Goal: Task Accomplishment & Management: Use online tool/utility

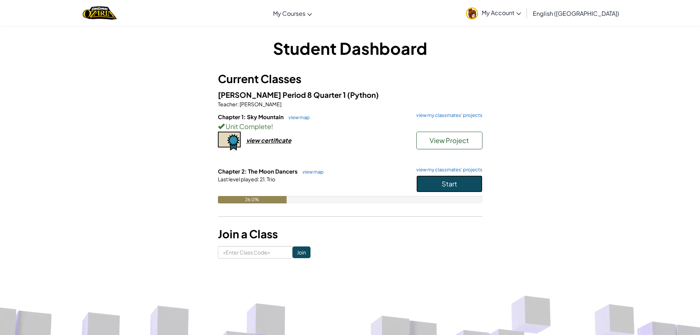
click at [451, 188] on button "Start" at bounding box center [449, 183] width 66 height 17
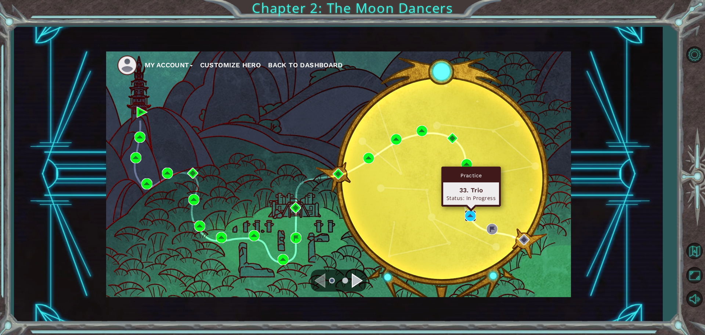
click at [471, 213] on img at bounding box center [470, 215] width 11 height 11
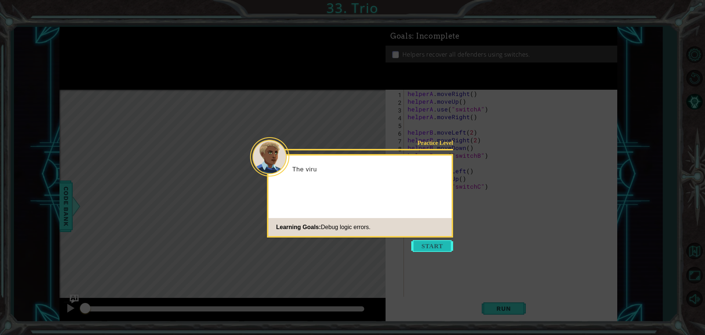
click at [419, 247] on button "Start" at bounding box center [432, 246] width 42 height 12
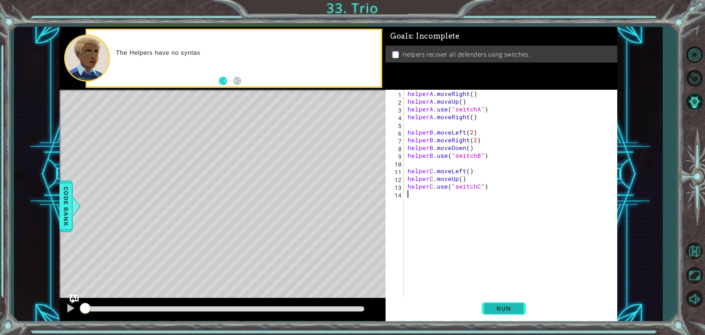
click at [497, 297] on button "Run" at bounding box center [504, 307] width 44 height 23
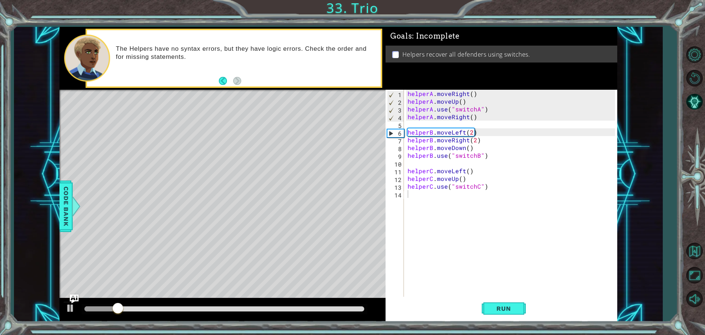
click at [406, 108] on div "1 2 3 4 5 6 7 8 9 10 11 12 13 14 helperA . moveRight ( ) helperA . moveUp ( ) h…" at bounding box center [501, 194] width 230 height 208
click at [407, 107] on div "helperA . moveRight ( ) helperA . moveUp ( ) helperA . use ( "switchA" ) helper…" at bounding box center [512, 202] width 213 height 224
type textarea "helperA.use("switchA")"
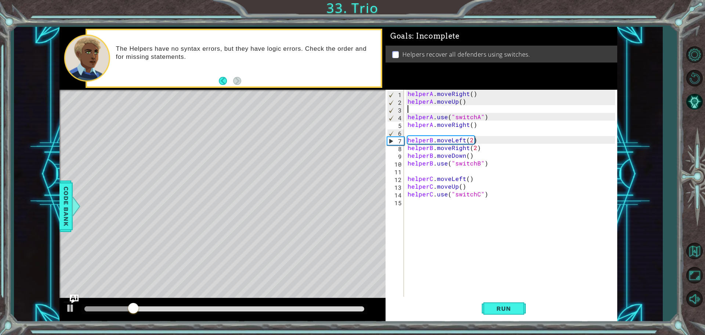
click at [417, 109] on div "helperA . moveRight ( ) helperA . moveUp ( ) helperA . use ( "switchA" ) helper…" at bounding box center [512, 202] width 213 height 224
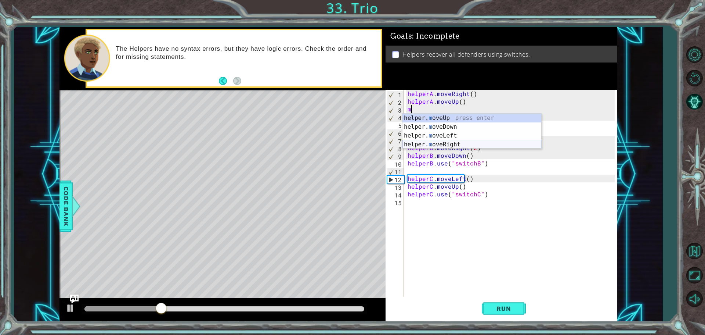
click at [454, 143] on div "helper. m oveUp press enter helper. m oveDown press enter helper. m oveLeft pre…" at bounding box center [472, 139] width 139 height 53
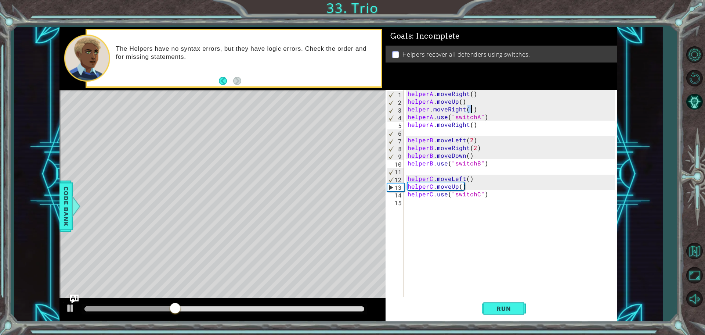
click at [432, 108] on div "helperA . moveRight ( ) helperA . moveUp ( ) helper . moveRight ( 1 ) helperA .…" at bounding box center [512, 202] width 213 height 224
click at [427, 108] on div "helperA . moveRight ( ) helperA . moveUp ( ) helper . moveRight ( 1 ) helperA .…" at bounding box center [512, 202] width 213 height 224
type textarea "helperA.moveRight(1)"
click at [511, 305] on span "Run" at bounding box center [503, 307] width 29 height 7
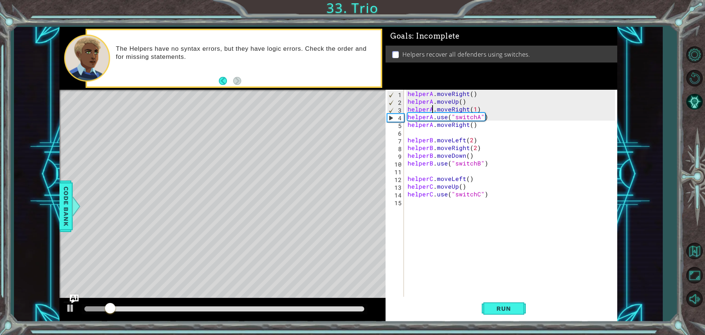
scroll to position [0, 0]
drag, startPoint x: 535, startPoint y: 276, endPoint x: 531, endPoint y: 279, distance: 4.5
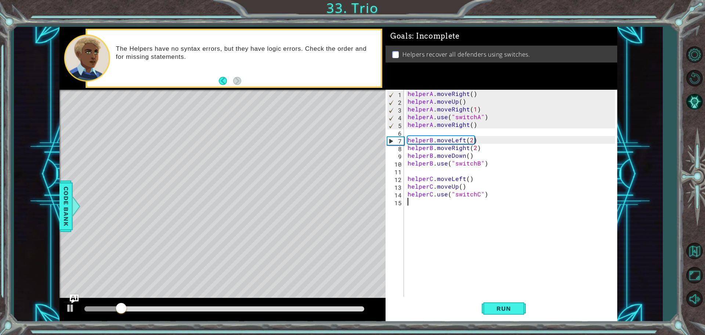
drag, startPoint x: 531, startPoint y: 279, endPoint x: 462, endPoint y: 259, distance: 72.2
click at [462, 259] on div "helperA . moveRight ( ) helperA . moveUp ( ) helperA . moveRight ( 1 ) helperA …" at bounding box center [512, 202] width 213 height 224
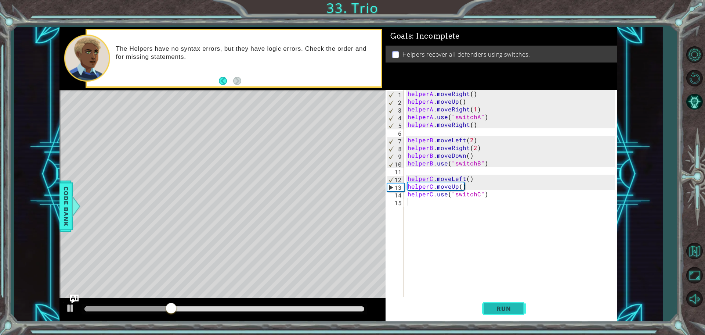
drag, startPoint x: 512, startPoint y: 309, endPoint x: 508, endPoint y: 312, distance: 5.5
click at [509, 310] on span "Run" at bounding box center [503, 307] width 29 height 7
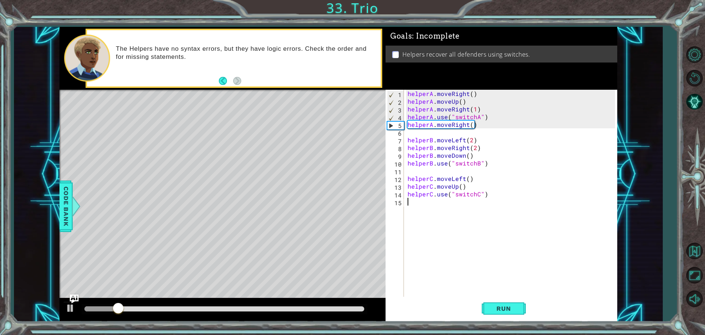
click at [467, 146] on div "helperA . moveRight ( ) helperA . moveUp ( ) helperA . moveRight ( 1 ) helperA …" at bounding box center [512, 202] width 213 height 224
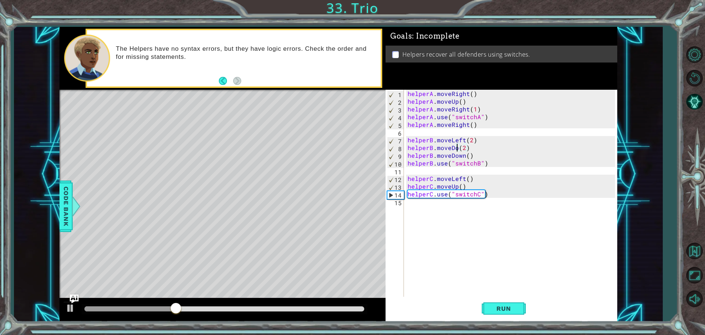
scroll to position [0, 3]
click at [472, 148] on div "helperA . moveRight ( ) helperA . moveUp ( ) helperA . moveRight ( 1 ) helperA …" at bounding box center [512, 202] width 213 height 224
click at [463, 156] on div "helperA . moveRight ( ) helperA . moveUp ( ) helperA . moveRight ( 1 ) helperA …" at bounding box center [512, 202] width 213 height 224
click at [471, 157] on div "helperA . moveRight ( ) helperA . moveUp ( ) helperA . moveRight ( 1 ) helperA …" at bounding box center [512, 202] width 213 height 224
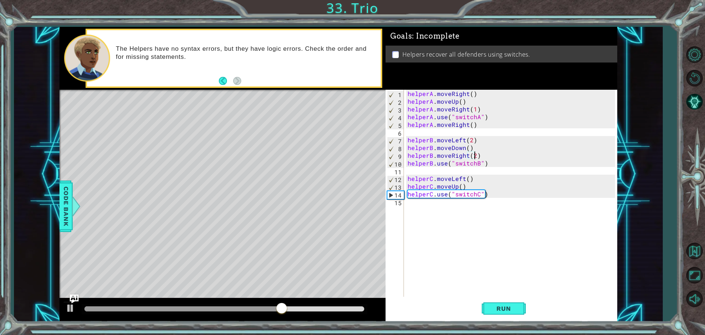
scroll to position [0, 4]
click at [497, 307] on span "Run" at bounding box center [503, 307] width 29 height 7
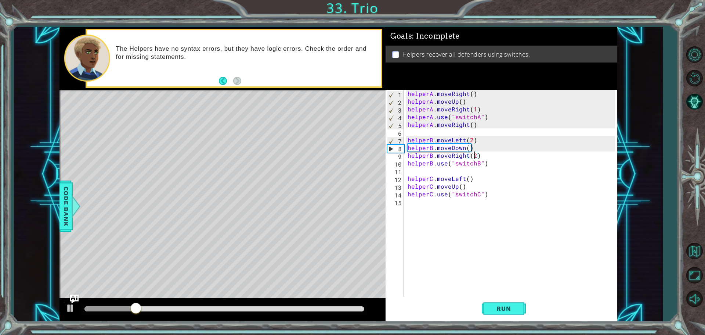
click at [406, 194] on div "helperB.moveRight(2) 1 2 3 4 5 6 7 8 9 10 11 12 13 14 15 helperA . moveRight ( …" at bounding box center [501, 194] width 230 height 208
click at [408, 194] on div "helperA . moveRight ( ) helperA . moveUp ( ) helperA . moveRight ( 1 ) helperA …" at bounding box center [512, 202] width 213 height 224
type textarea "helperC.use("switchC")"
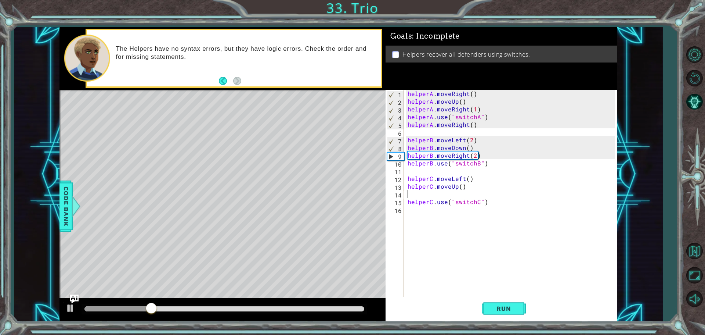
click at [416, 193] on div "helperA . moveRight ( ) helperA . moveUp ( ) helperA . moveRight ( 1 ) helperA …" at bounding box center [512, 202] width 213 height 224
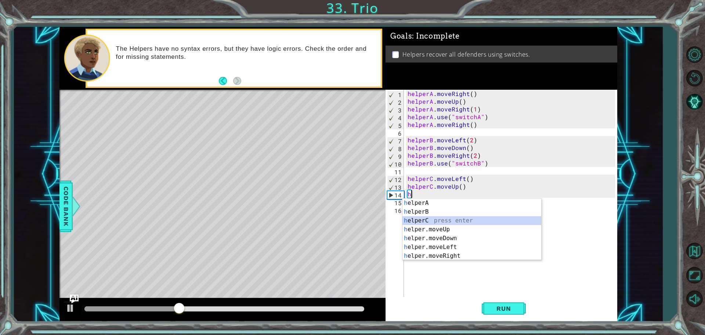
click at [431, 221] on div "h elperA press enter h elperB press enter h elperC press enter h elper.moveUp p…" at bounding box center [472, 237] width 139 height 79
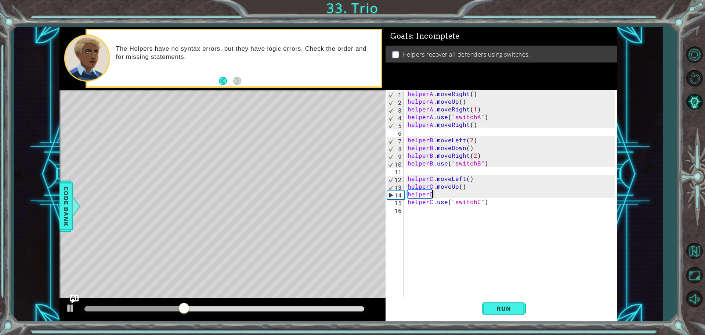
click at [435, 192] on div "helperA . moveRight ( ) helperA . moveUp ( ) helperA . moveRight ( 1 ) helperA …" at bounding box center [512, 202] width 213 height 224
click at [498, 310] on span "Run" at bounding box center [503, 307] width 29 height 7
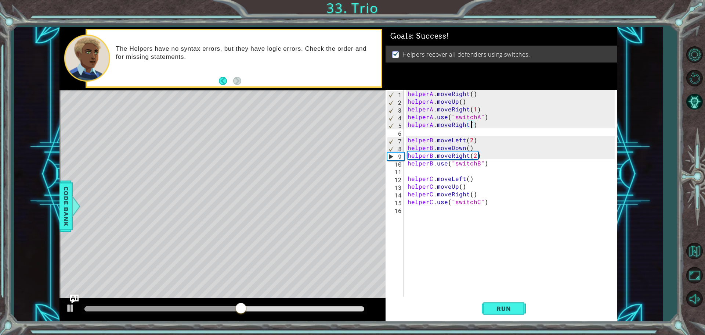
click at [471, 123] on div "helperA . moveRight ( ) helperA . moveUp ( ) helperA . moveRight ( 1 ) helperA …" at bounding box center [512, 202] width 213 height 224
type textarea "helperA.moveRight()"
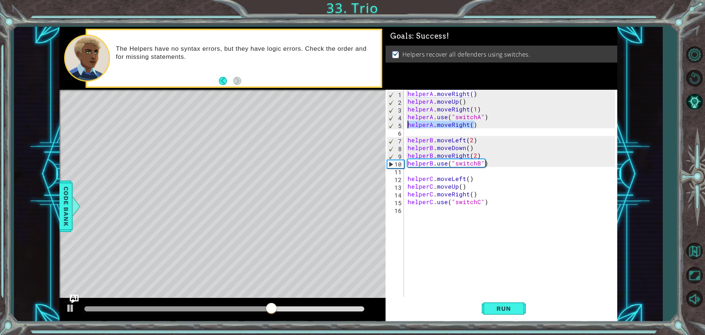
drag, startPoint x: 476, startPoint y: 123, endPoint x: 407, endPoint y: 127, distance: 69.1
click at [407, 127] on div "helperA . moveRight ( ) helperA . moveUp ( ) helperA . moveRight ( 1 ) helperA …" at bounding box center [512, 202] width 213 height 224
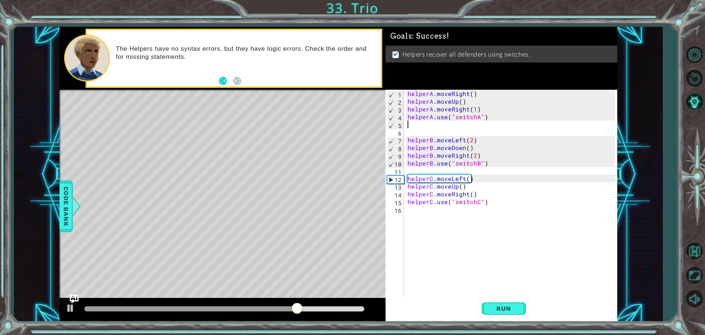
scroll to position [0, 0]
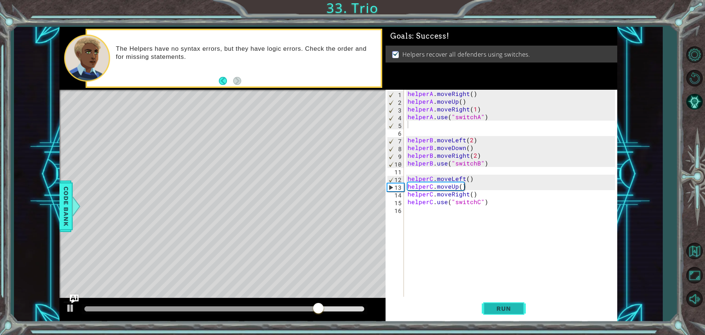
click at [486, 307] on button "Run" at bounding box center [504, 307] width 44 height 23
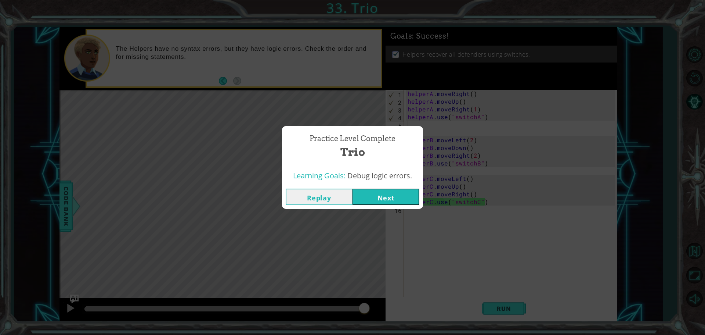
click at [398, 206] on div "Replay Next" at bounding box center [352, 197] width 141 height 24
click at [390, 200] on button "Next" at bounding box center [386, 196] width 67 height 17
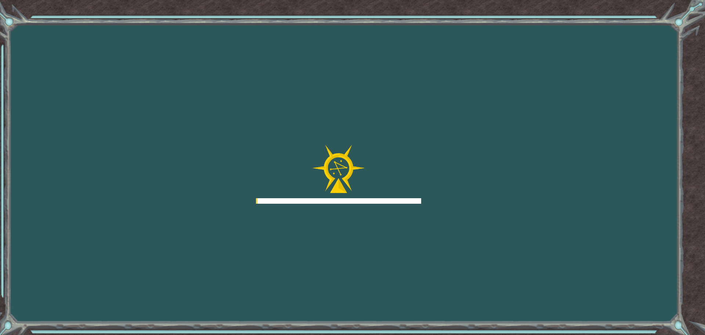
click at [388, 199] on div at bounding box center [338, 201] width 165 height 6
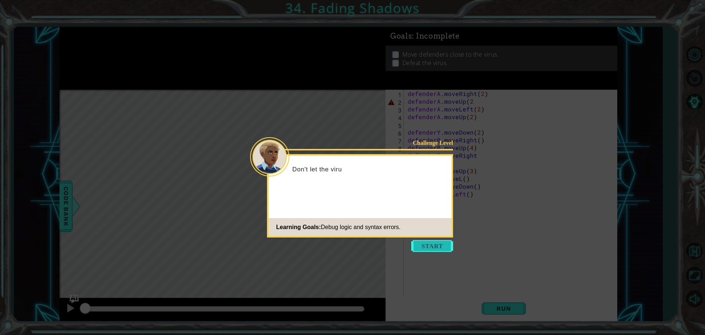
click at [428, 248] on button "Start" at bounding box center [432, 246] width 42 height 12
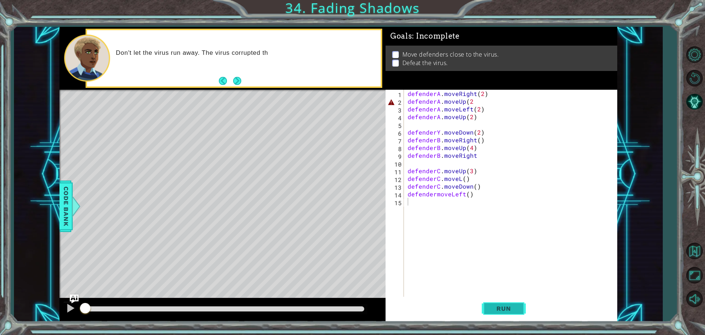
click at [519, 310] on button "Run" at bounding box center [504, 307] width 44 height 23
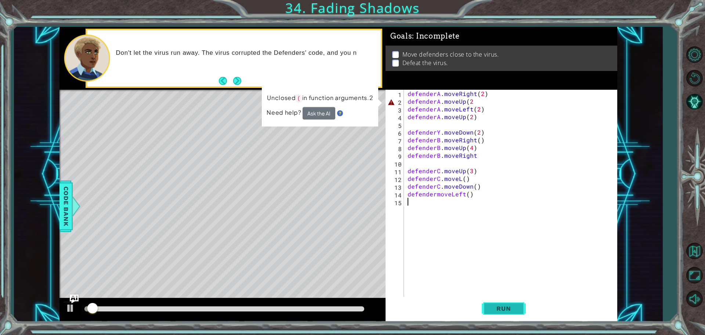
drag, startPoint x: 508, startPoint y: 304, endPoint x: 505, endPoint y: 302, distance: 3.9
click at [508, 304] on button "Run" at bounding box center [504, 307] width 44 height 23
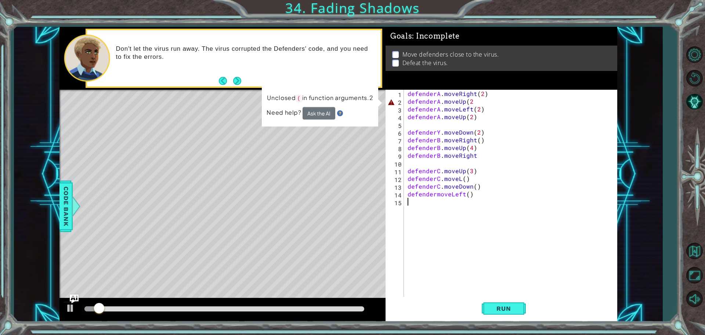
click at [471, 101] on div "defenderA . moveRight ( 2 ) defenderA . moveUp ( 2 defenderA . moveLeft ( 2 ) d…" at bounding box center [512, 202] width 213 height 224
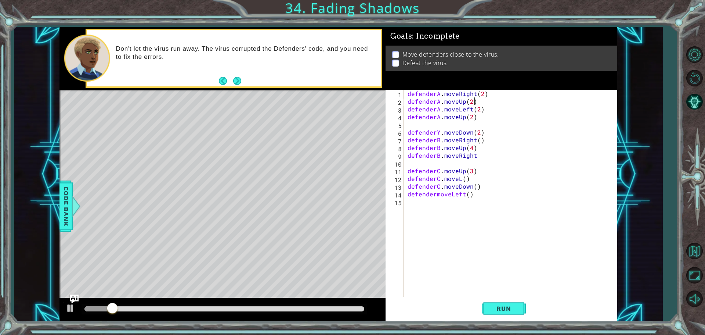
scroll to position [0, 4]
click at [513, 299] on button "Run" at bounding box center [504, 307] width 44 height 23
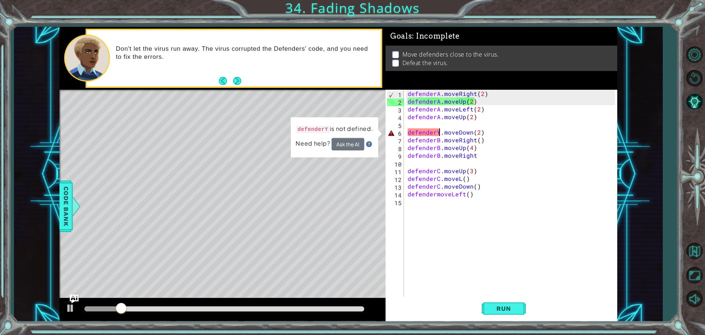
click at [439, 134] on div "defenderA . moveRight ( 2 ) defenderA . moveUp ( 2 ) defenderA . moveLeft ( 2 )…" at bounding box center [512, 202] width 213 height 224
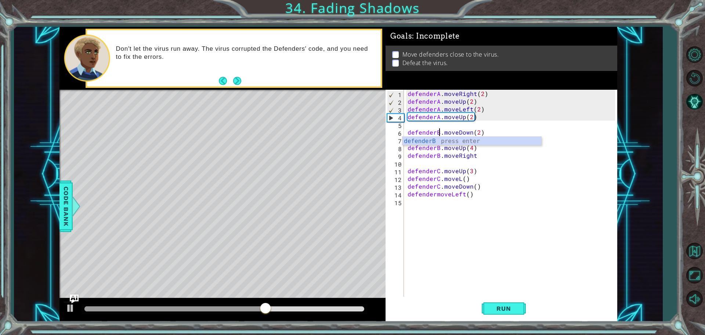
scroll to position [0, 2]
click at [521, 305] on button "Run" at bounding box center [504, 307] width 44 height 23
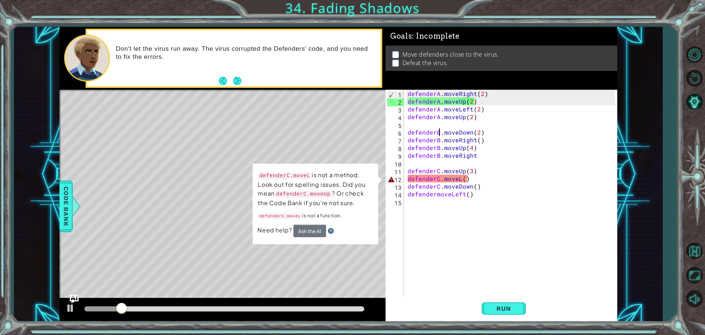
click at [459, 178] on div "defenderA . moveRight ( 2 ) defenderA . moveUp ( 2 ) defenderA . moveLeft ( 2 )…" at bounding box center [512, 202] width 213 height 224
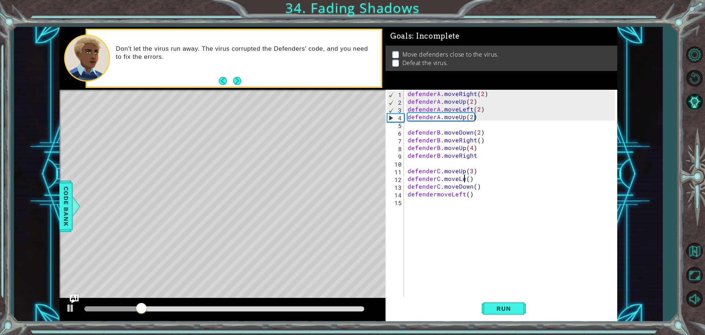
scroll to position [0, 4]
click at [518, 304] on span "Run" at bounding box center [503, 307] width 29 height 7
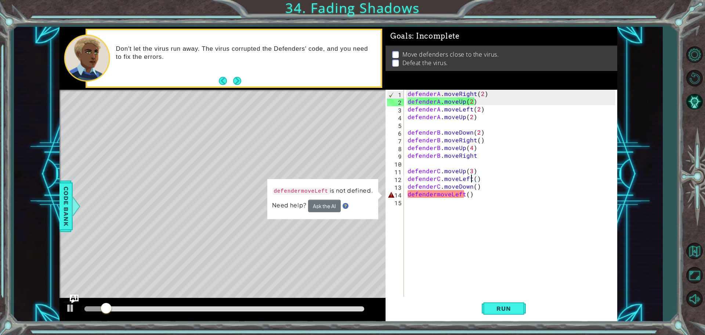
click at [462, 194] on div "defenderA . moveRight ( 2 ) defenderA . moveUp ( 2 ) defenderA . moveLeft ( 2 )…" at bounding box center [512, 202] width 213 height 224
click at [434, 195] on div "defenderA . moveRight ( 2 ) defenderA . moveUp ( 2 ) defenderA . moveLeft ( 2 )…" at bounding box center [512, 202] width 213 height 224
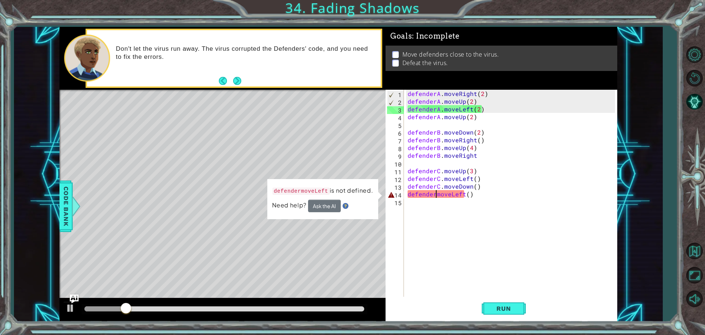
click at [434, 195] on div "defenderA . moveRight ( 2 ) defenderA . moveUp ( 2 ) defenderA . moveLeft ( 2 )…" at bounding box center [512, 202] width 213 height 224
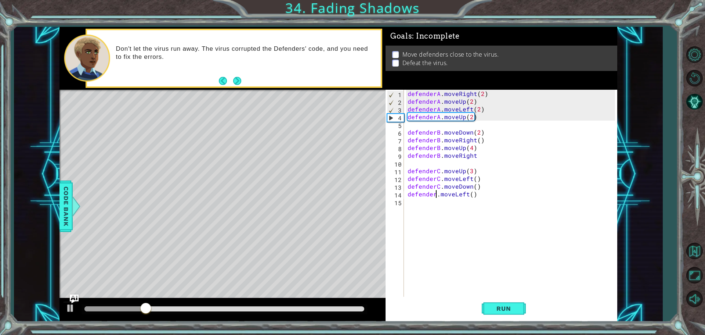
click at [435, 196] on div "defenderA . moveRight ( 2 ) defenderA . moveUp ( 2 ) defenderA . moveLeft ( 2 )…" at bounding box center [512, 202] width 213 height 224
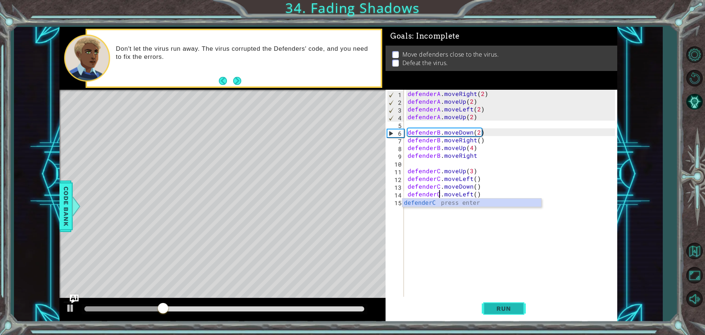
click at [510, 306] on span "Run" at bounding box center [503, 307] width 29 height 7
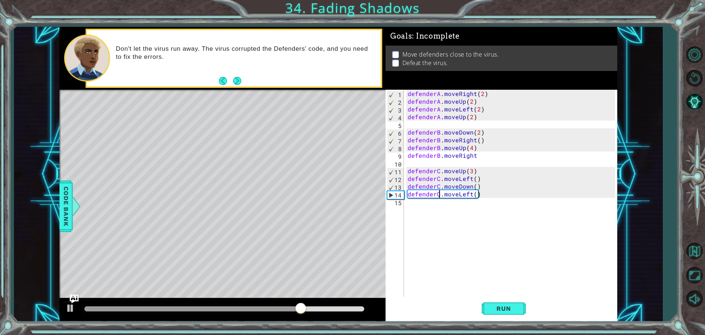
click at [490, 159] on div "defenderA . moveRight ( 2 ) defenderA . moveUp ( 2 ) defenderA . moveLeft ( 2 )…" at bounding box center [512, 202] width 213 height 224
type textarea "defenderB.moveRight()"
click at [500, 309] on span "Run" at bounding box center [503, 307] width 29 height 7
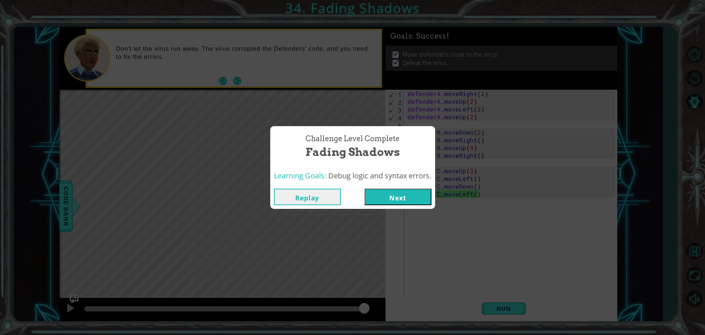
click at [382, 195] on button "Next" at bounding box center [398, 196] width 67 height 17
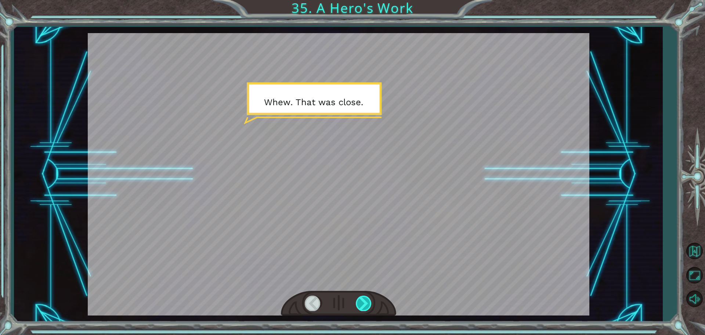
click at [366, 305] on div at bounding box center [364, 302] width 17 height 15
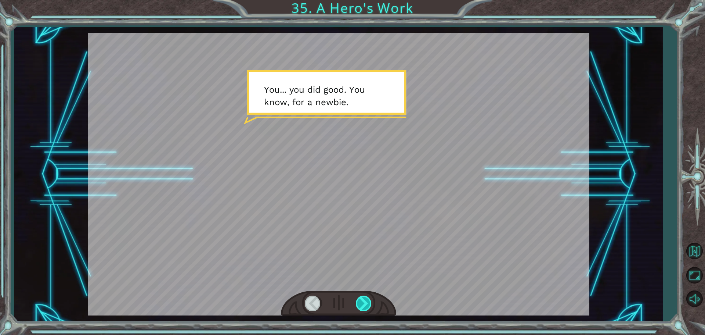
click at [366, 304] on div at bounding box center [364, 302] width 17 height 15
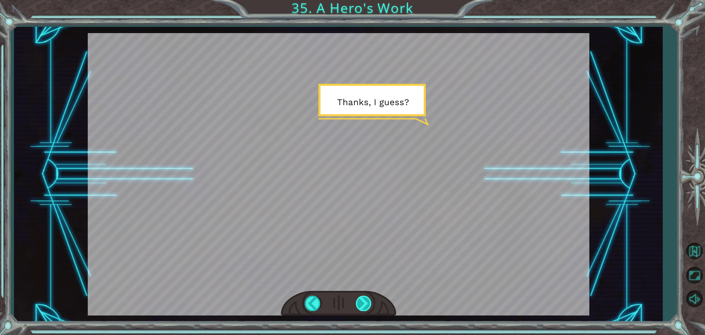
click at [366, 304] on div at bounding box center [364, 302] width 17 height 15
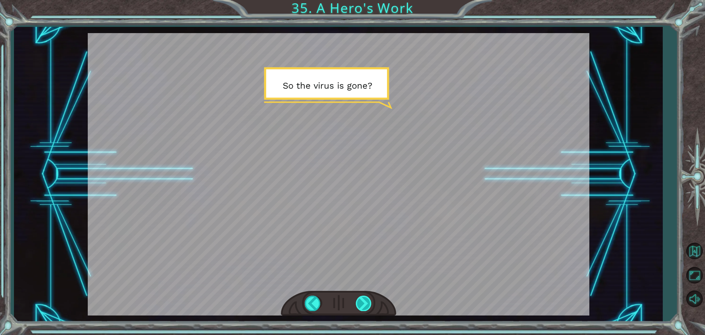
click at [366, 304] on div at bounding box center [364, 302] width 17 height 15
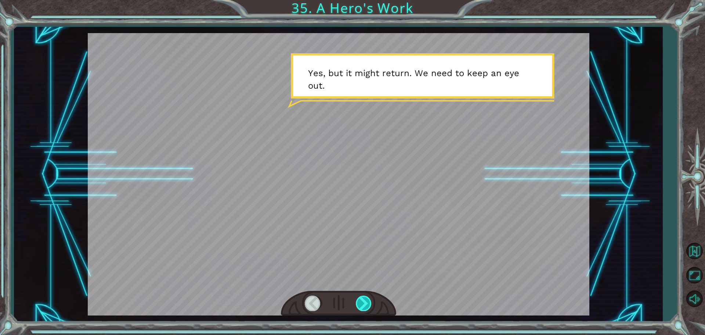
click at [366, 304] on div at bounding box center [364, 302] width 17 height 15
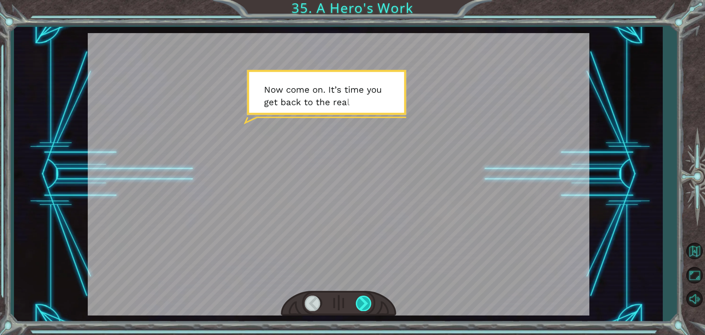
click at [366, 304] on div at bounding box center [364, 302] width 17 height 15
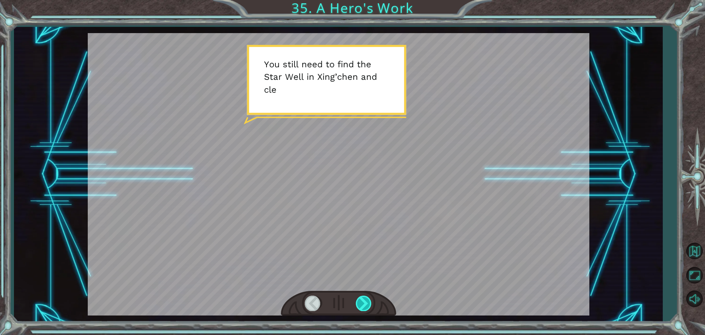
click at [366, 304] on div at bounding box center [364, 302] width 17 height 15
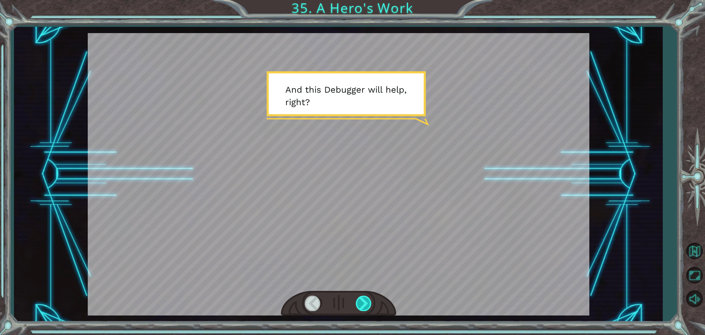
click at [366, 304] on div at bounding box center [364, 302] width 17 height 15
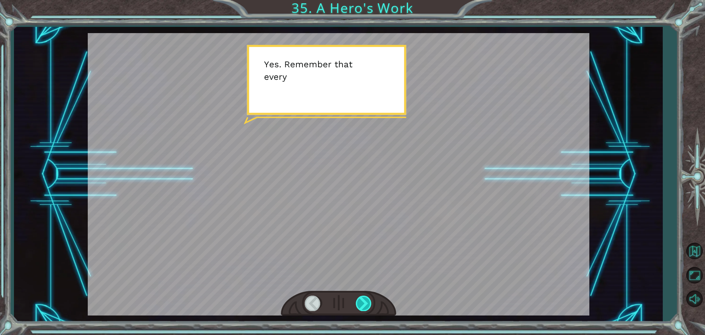
click at [366, 304] on div at bounding box center [364, 302] width 17 height 15
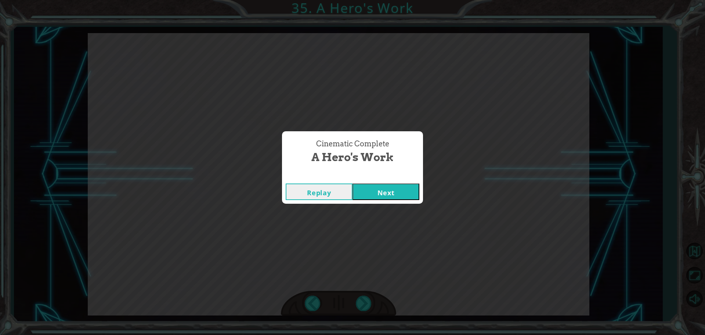
click at [393, 190] on button "Next" at bounding box center [386, 191] width 67 height 17
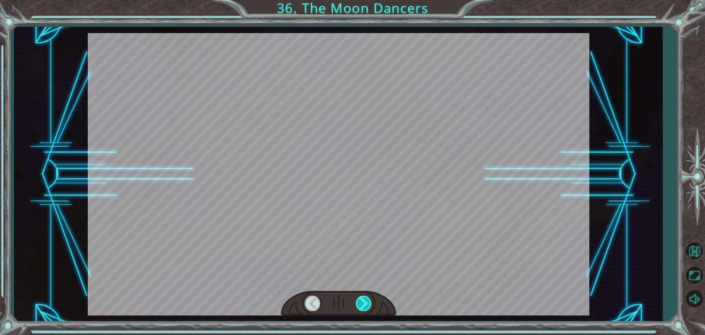
click at [370, 307] on div at bounding box center [364, 302] width 17 height 15
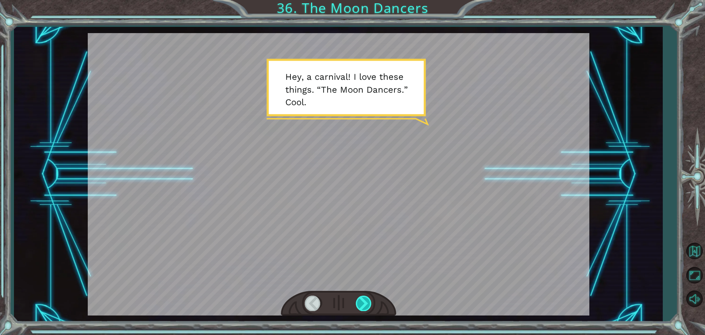
click at [370, 307] on div at bounding box center [364, 302] width 17 height 15
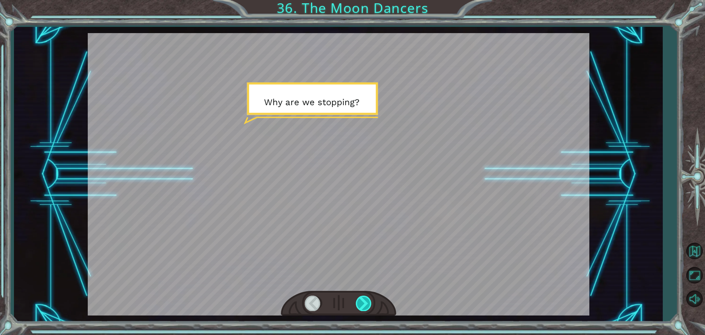
click at [370, 307] on div at bounding box center [364, 302] width 17 height 15
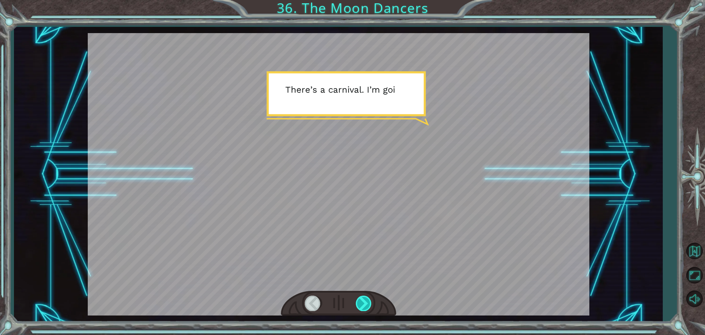
click at [370, 307] on div at bounding box center [364, 302] width 17 height 15
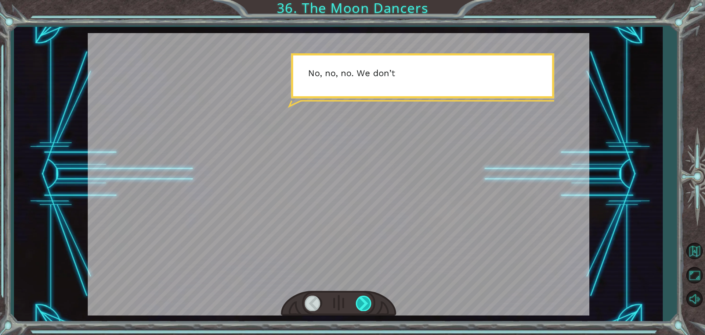
click at [370, 307] on div at bounding box center [364, 302] width 17 height 15
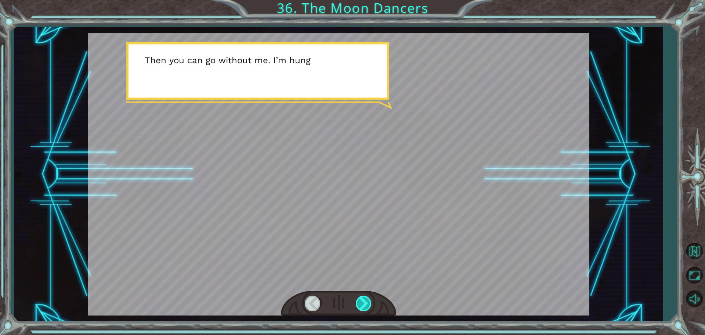
click at [370, 307] on div at bounding box center [364, 302] width 17 height 15
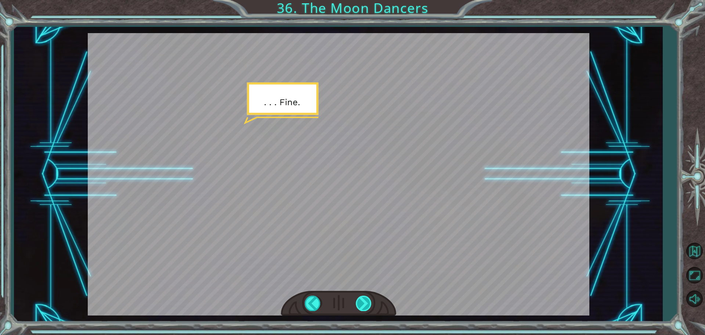
click at [370, 307] on div at bounding box center [364, 302] width 17 height 15
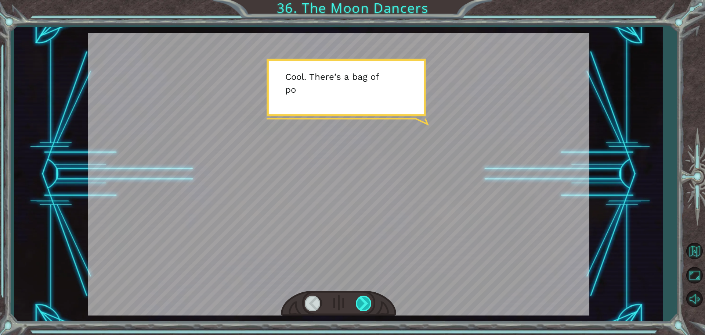
click at [370, 307] on div at bounding box center [364, 302] width 17 height 15
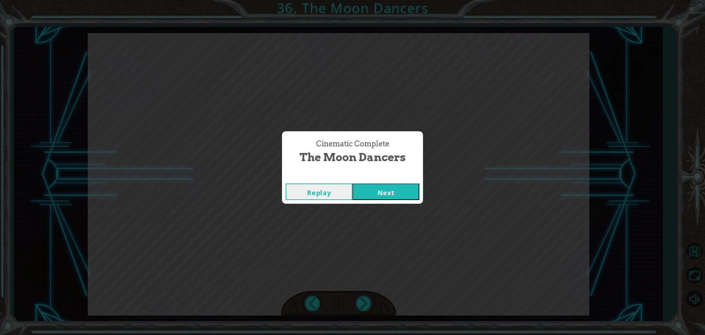
click at [364, 197] on button "Next" at bounding box center [386, 191] width 67 height 17
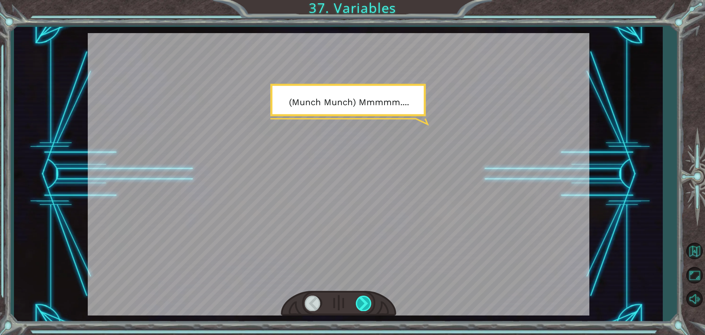
click at [359, 301] on div at bounding box center [364, 302] width 17 height 15
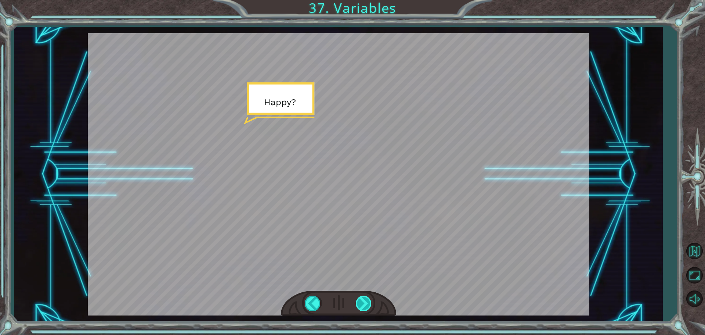
click at [360, 301] on div at bounding box center [364, 302] width 17 height 15
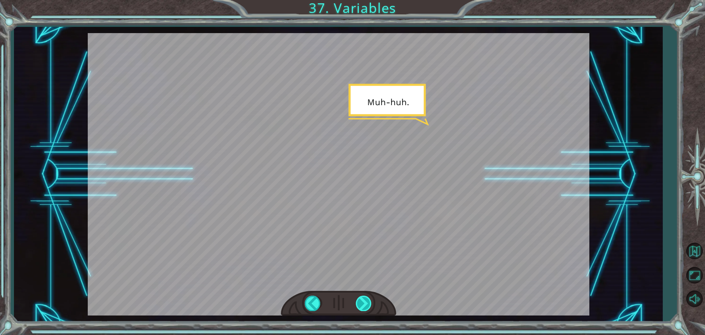
click at [360, 302] on div at bounding box center [364, 302] width 17 height 15
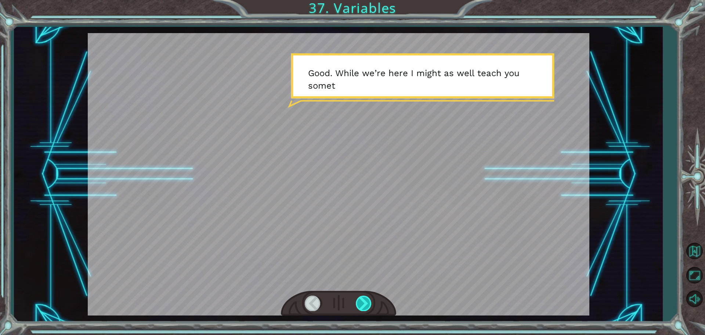
click at [360, 302] on div at bounding box center [364, 302] width 17 height 15
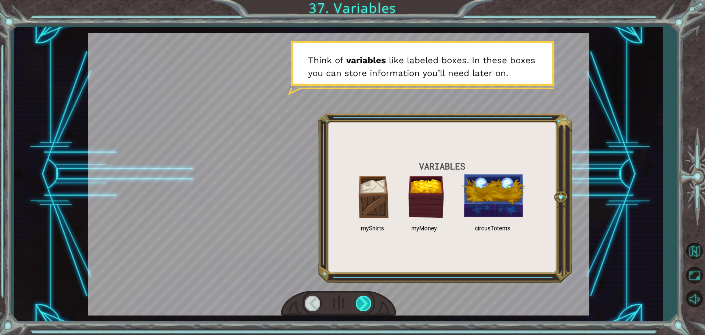
click at [360, 302] on div at bounding box center [364, 302] width 17 height 15
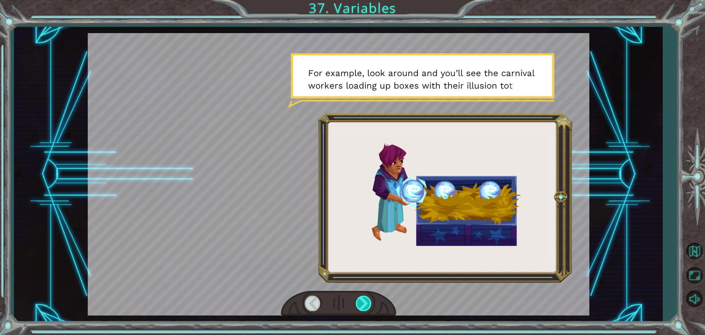
click at [361, 303] on div at bounding box center [364, 302] width 17 height 15
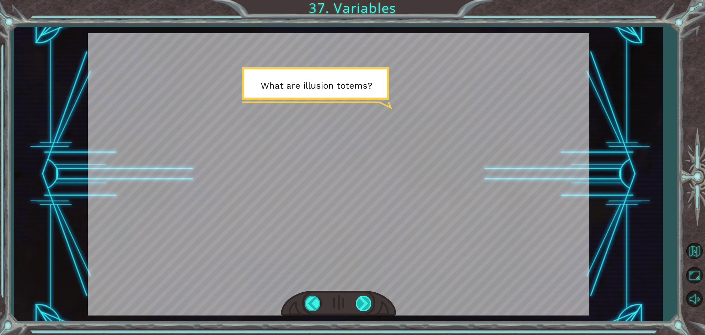
click at [361, 303] on div at bounding box center [364, 302] width 17 height 15
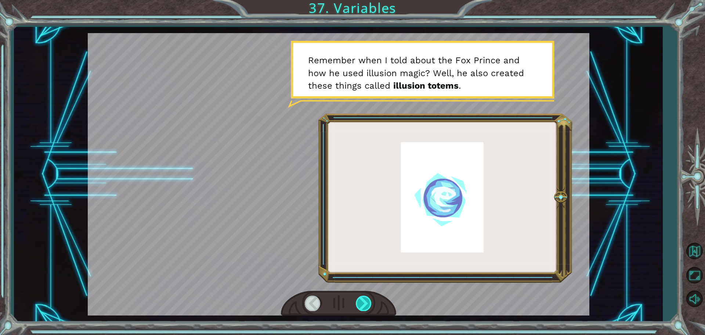
click at [361, 303] on div at bounding box center [364, 302] width 17 height 15
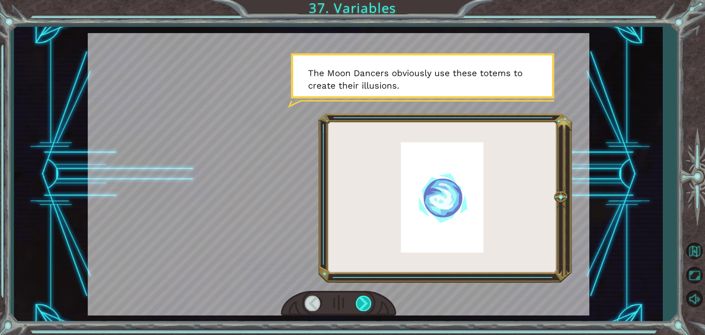
click at [361, 303] on div at bounding box center [364, 302] width 17 height 15
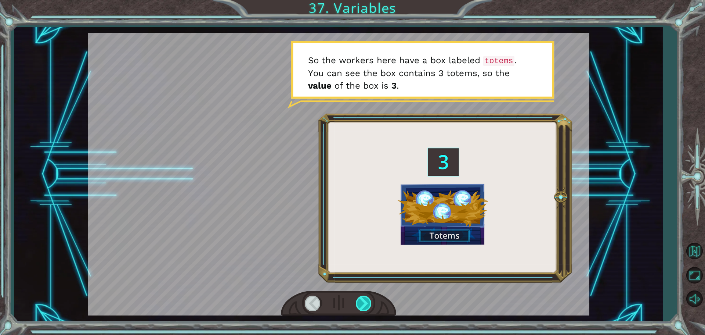
click at [361, 303] on div at bounding box center [364, 302] width 17 height 15
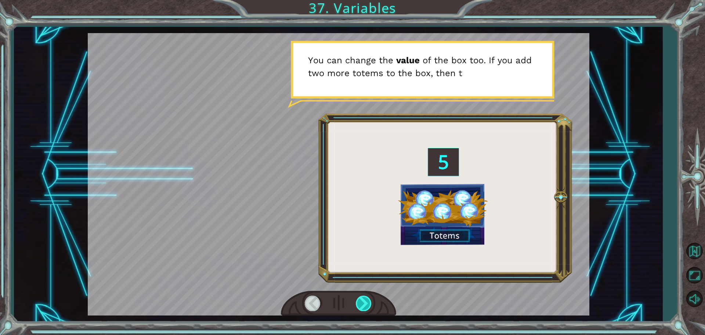
click at [361, 303] on div at bounding box center [364, 302] width 17 height 15
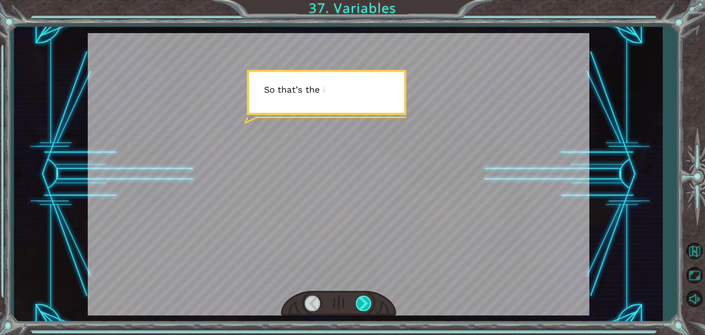
click at [361, 303] on div at bounding box center [364, 302] width 17 height 15
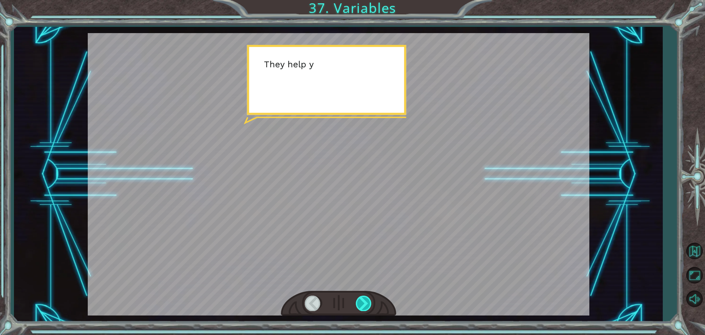
click at [361, 303] on div at bounding box center [364, 302] width 17 height 15
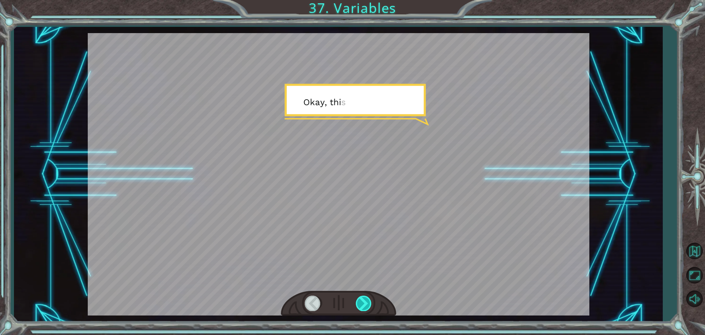
click at [361, 303] on div at bounding box center [364, 302] width 17 height 15
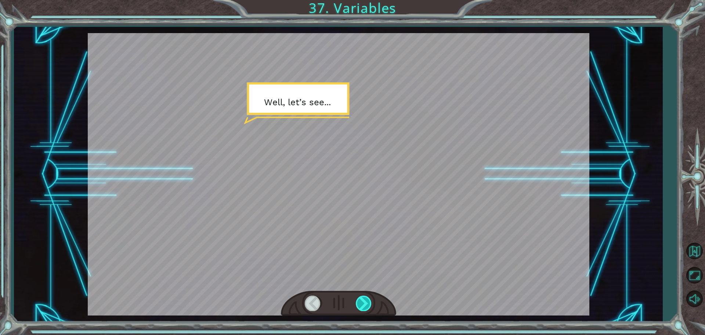
click at [363, 304] on div at bounding box center [364, 302] width 17 height 15
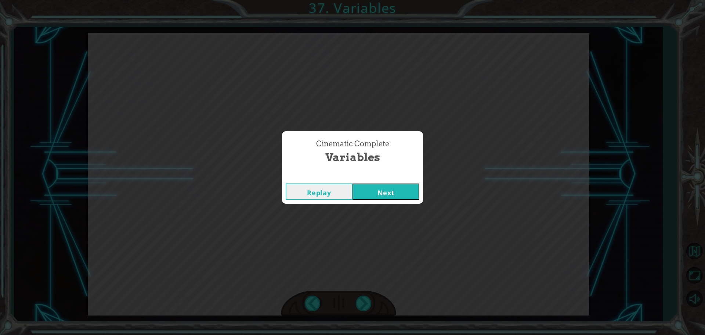
click at [363, 304] on div "Cinematic Complete Variables Replay Next" at bounding box center [352, 167] width 705 height 335
click at [407, 186] on button "Next" at bounding box center [386, 191] width 67 height 17
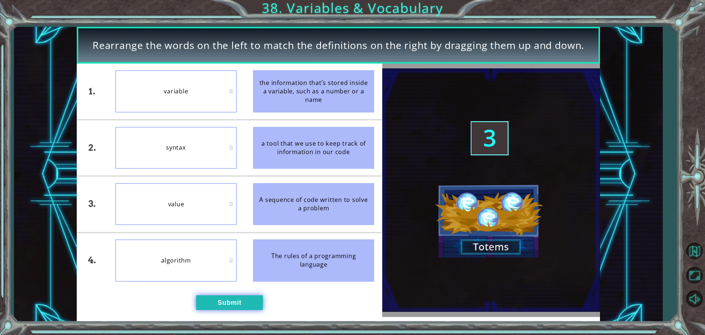
click at [230, 297] on button "Submit" at bounding box center [229, 302] width 67 height 15
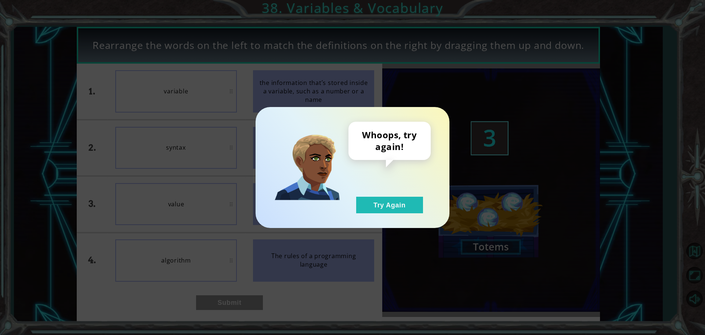
click at [371, 215] on div "Whoops, try again! Try Again" at bounding box center [353, 167] width 194 height 121
click at [370, 211] on button "Try Again" at bounding box center [389, 204] width 67 height 17
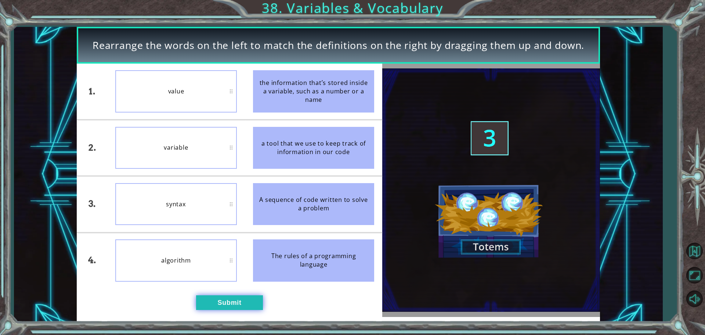
click at [247, 297] on button "Submit" at bounding box center [229, 302] width 67 height 15
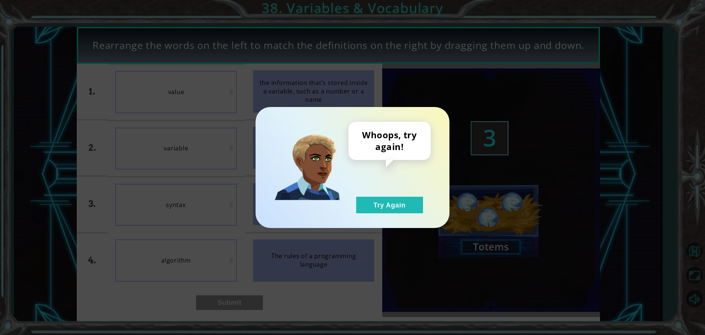
click at [354, 204] on div "Whoops, try again! Try Again" at bounding box center [390, 167] width 82 height 91
click at [358, 206] on button "Try Again" at bounding box center [389, 204] width 67 height 17
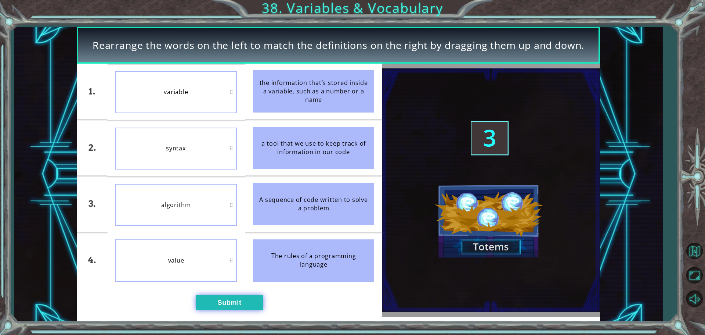
click at [225, 294] on div "1. 2. 3. 4. variable syntax algorithm value the information that’s stored insid…" at bounding box center [230, 190] width 306 height 253
click at [232, 300] on button "Submit" at bounding box center [229, 302] width 67 height 15
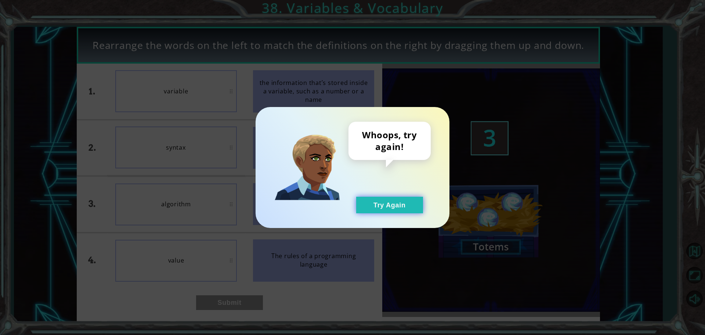
click at [374, 213] on button "Try Again" at bounding box center [389, 204] width 67 height 17
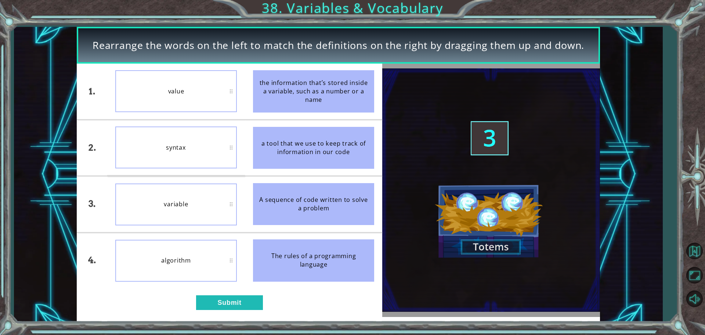
click at [236, 293] on div "1. 2. 3. 4. value syntax variable algorithm the information that’s stored insid…" at bounding box center [230, 190] width 306 height 253
click at [237, 296] on button "Submit" at bounding box center [229, 302] width 67 height 15
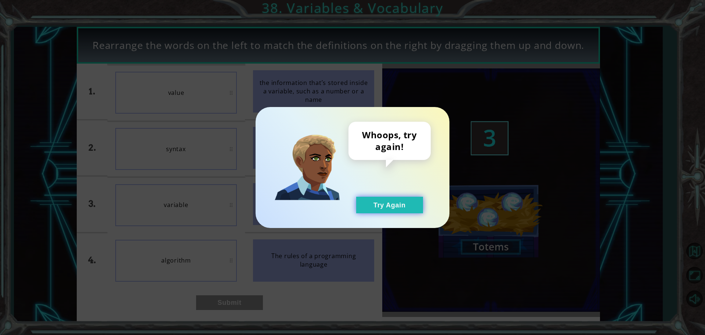
click at [379, 198] on button "Try Again" at bounding box center [389, 204] width 67 height 17
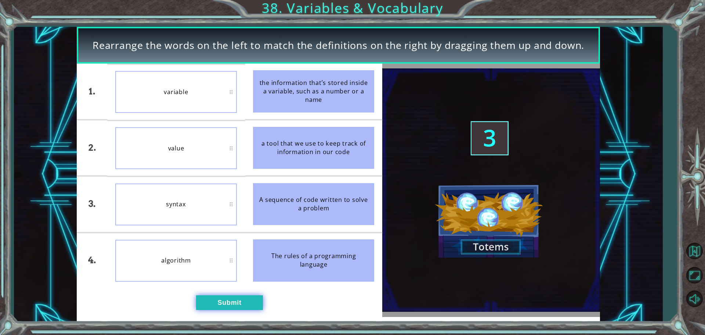
click at [227, 304] on button "Submit" at bounding box center [229, 302] width 67 height 15
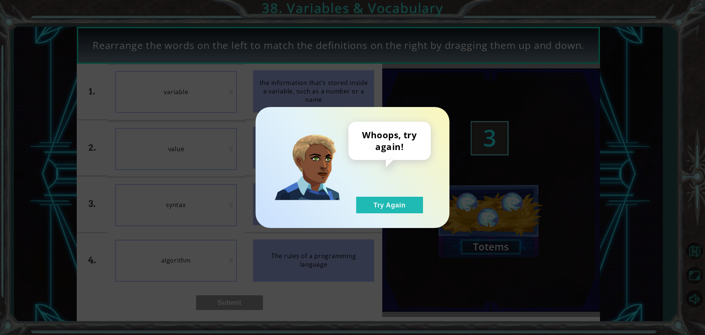
click at [367, 196] on div "Whoops, try again! Try Again" at bounding box center [390, 167] width 82 height 91
click at [365, 201] on button "Try Again" at bounding box center [389, 204] width 67 height 17
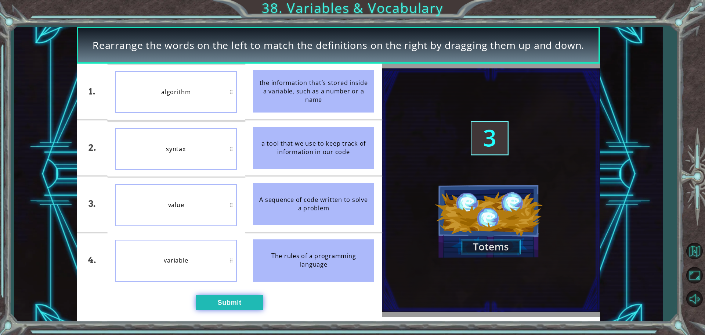
click at [221, 299] on button "Submit" at bounding box center [229, 302] width 67 height 15
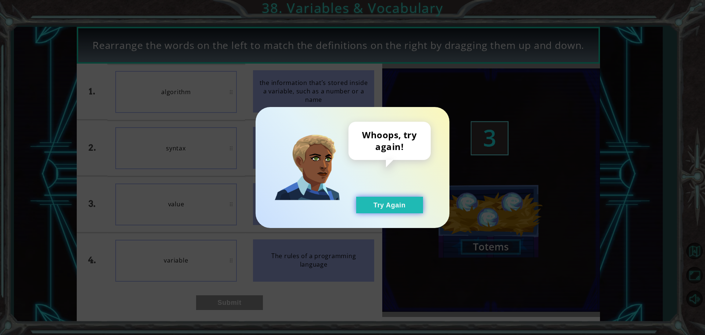
click at [366, 205] on button "Try Again" at bounding box center [389, 204] width 67 height 17
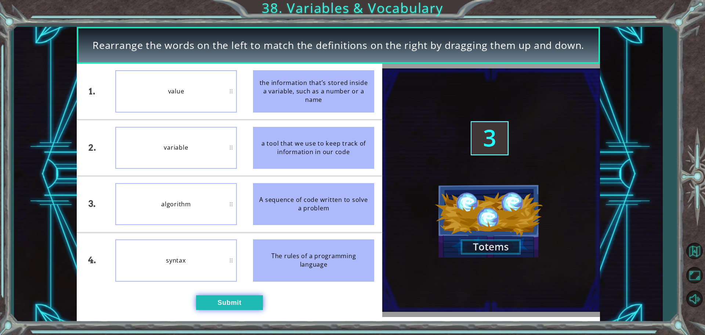
click at [244, 299] on button "Submit" at bounding box center [229, 302] width 67 height 15
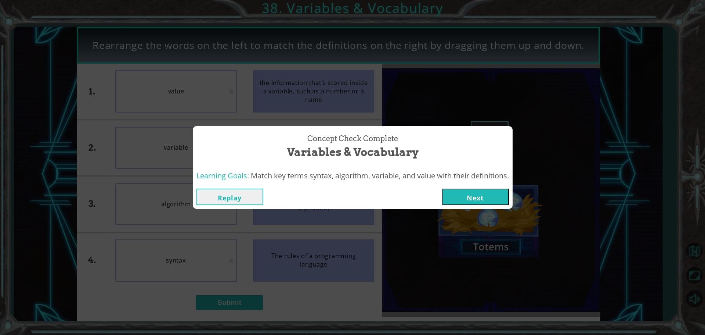
click at [440, 201] on div "Replay Next" at bounding box center [352, 196] width 313 height 17
click at [447, 202] on button "Next" at bounding box center [475, 196] width 67 height 17
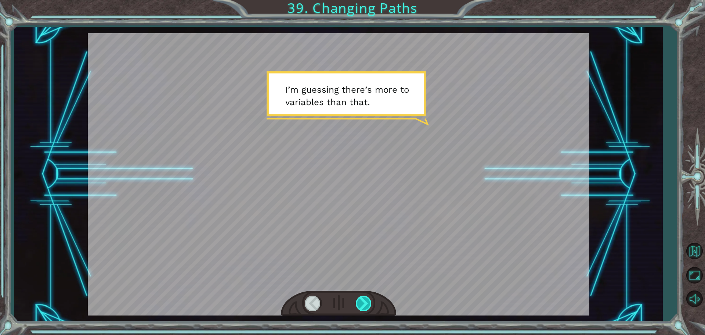
click at [364, 299] on div at bounding box center [364, 302] width 17 height 15
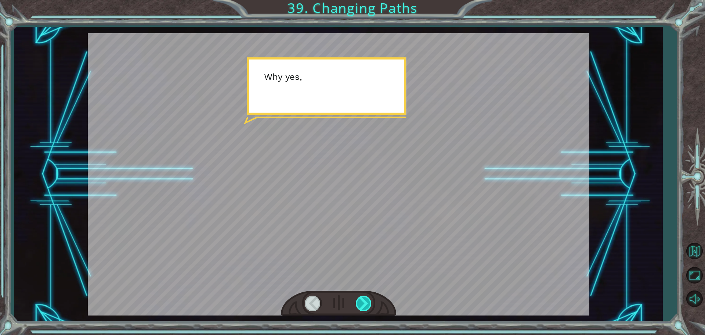
click at [364, 302] on div at bounding box center [364, 302] width 17 height 15
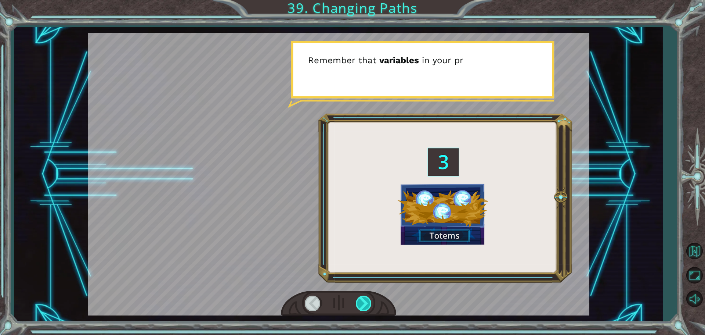
click at [364, 302] on div at bounding box center [364, 302] width 17 height 15
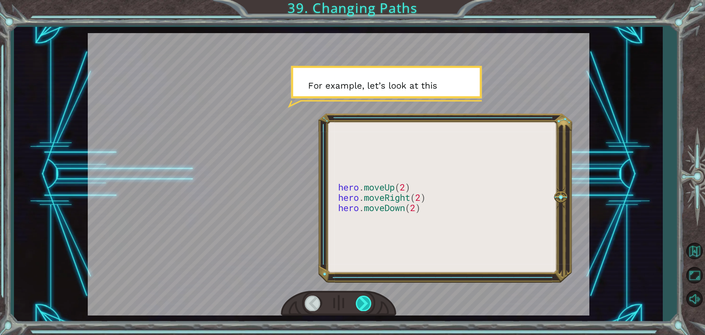
click at [364, 302] on div at bounding box center [364, 302] width 17 height 15
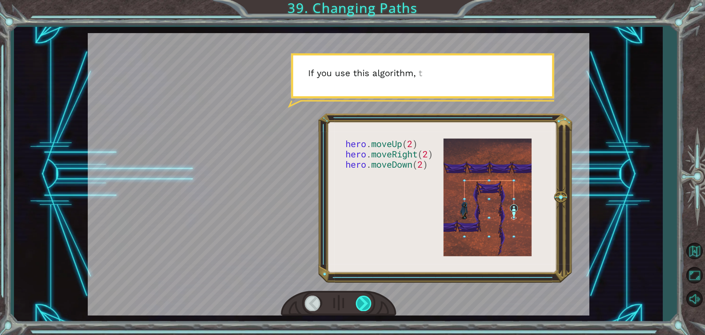
click at [365, 303] on div at bounding box center [364, 302] width 17 height 15
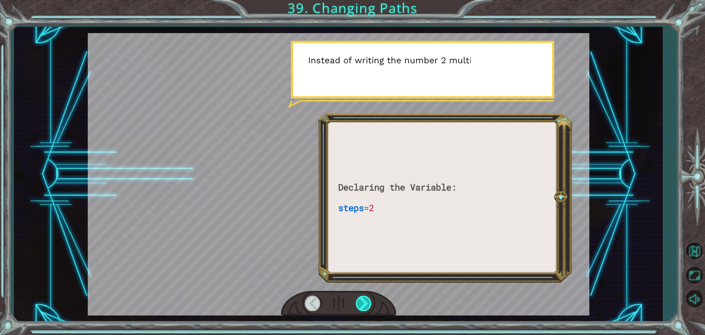
click at [365, 304] on div at bounding box center [364, 302] width 17 height 15
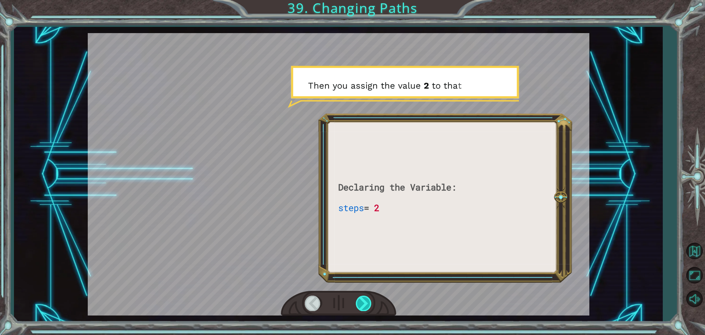
click at [365, 303] on div at bounding box center [364, 302] width 17 height 15
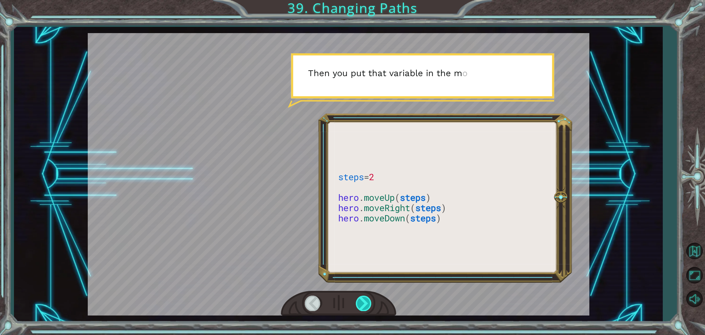
click at [365, 303] on div at bounding box center [364, 302] width 17 height 15
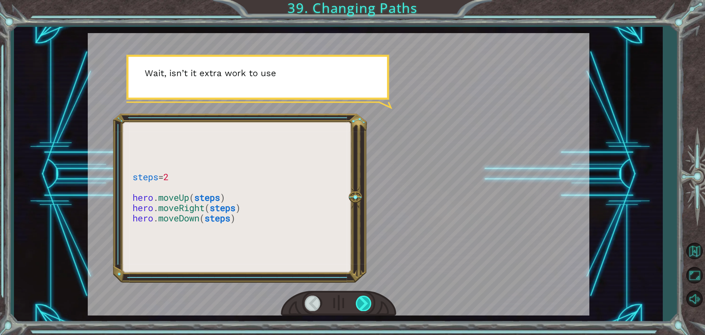
click at [365, 303] on div at bounding box center [364, 302] width 17 height 15
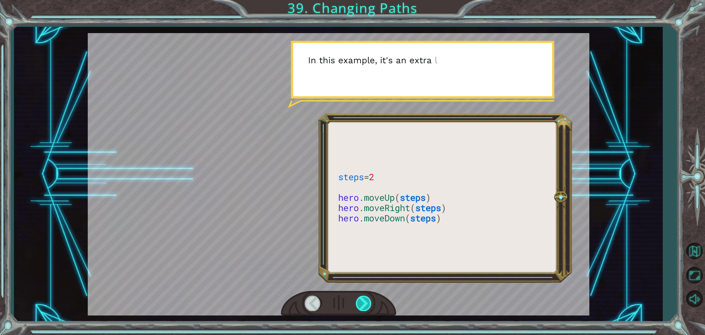
click at [365, 303] on div at bounding box center [364, 302] width 17 height 15
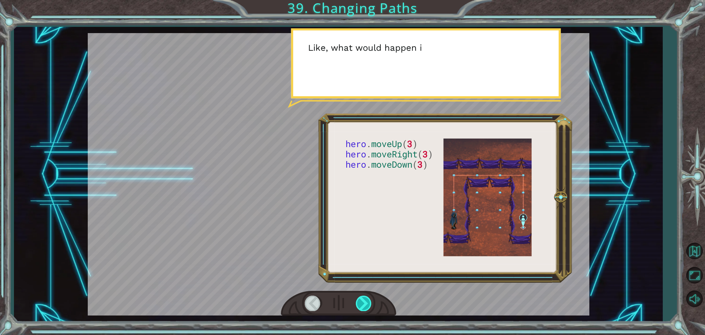
click at [365, 303] on div at bounding box center [364, 302] width 17 height 15
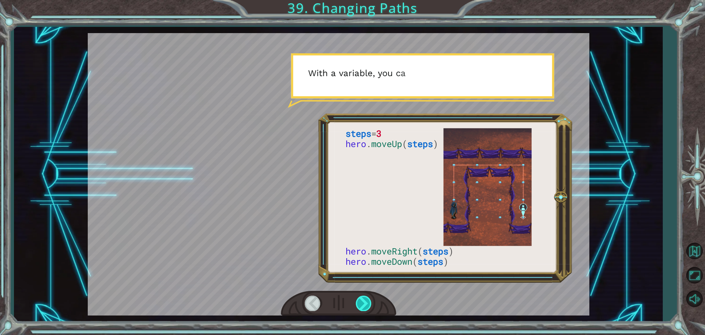
click at [365, 303] on div at bounding box center [364, 302] width 17 height 15
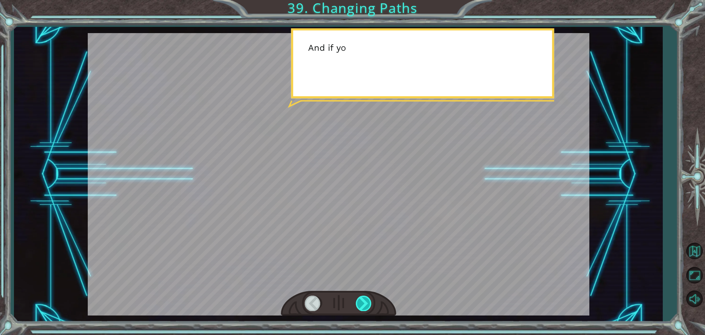
click at [365, 303] on div at bounding box center [364, 302] width 17 height 15
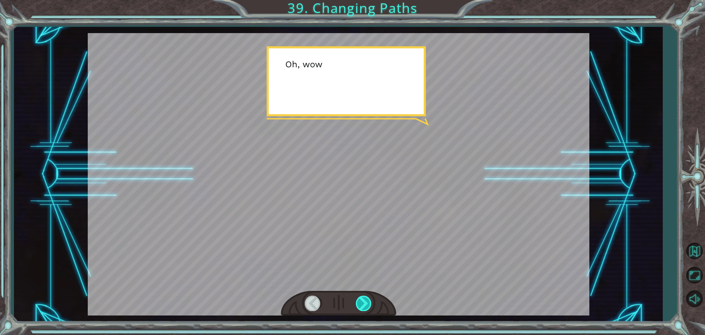
click at [365, 303] on div at bounding box center [364, 302] width 17 height 15
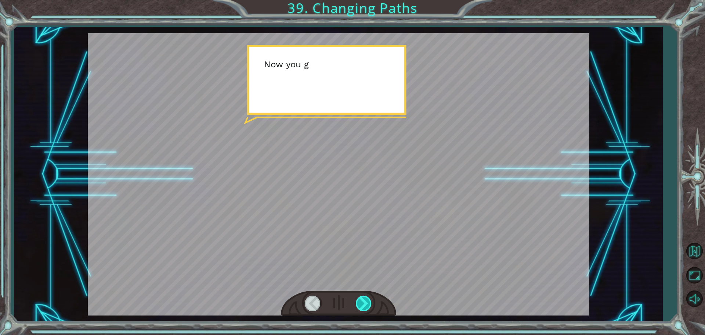
click at [365, 303] on div at bounding box center [364, 302] width 17 height 15
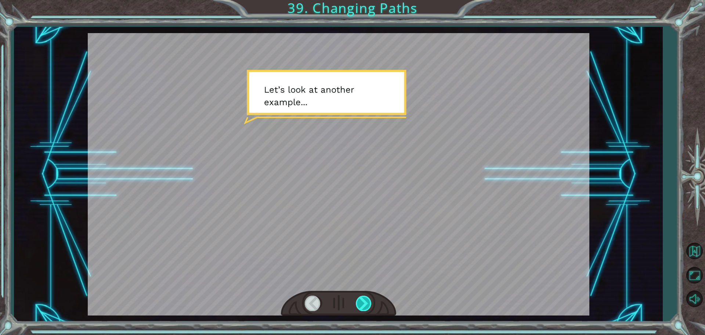
click at [366, 303] on div at bounding box center [364, 302] width 17 height 15
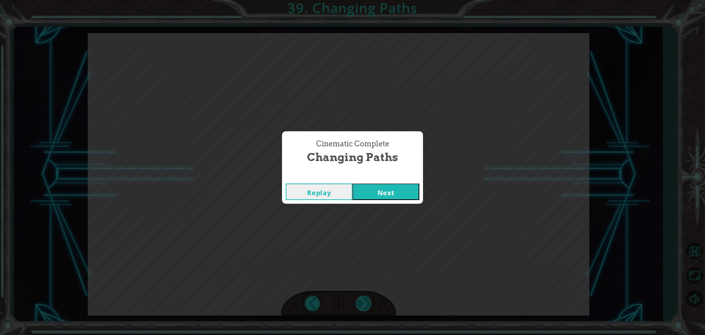
click at [366, 303] on div "Cinematic Complete Changing Paths Replay Next" at bounding box center [352, 167] width 705 height 335
click at [380, 213] on div "Cinematic Complete Changing Paths Replay Next" at bounding box center [352, 167] width 705 height 335
click at [380, 188] on button "Next" at bounding box center [386, 191] width 67 height 17
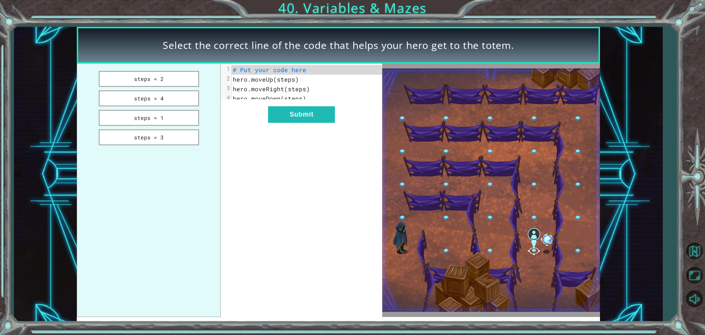
drag, startPoint x: 177, startPoint y: 74, endPoint x: 243, endPoint y: 67, distance: 66.5
click at [243, 67] on div "steps = 2 steps = 4 steps = 1 steps = 3 xxxxxxxxxx 4 1 # Put your code here 2 h…" at bounding box center [230, 190] width 306 height 253
click at [159, 102] on button "steps = 4" at bounding box center [149, 98] width 100 height 16
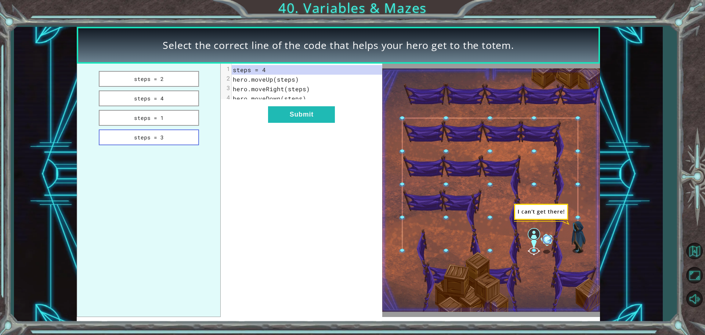
click at [167, 136] on button "steps = 3" at bounding box center [149, 137] width 100 height 16
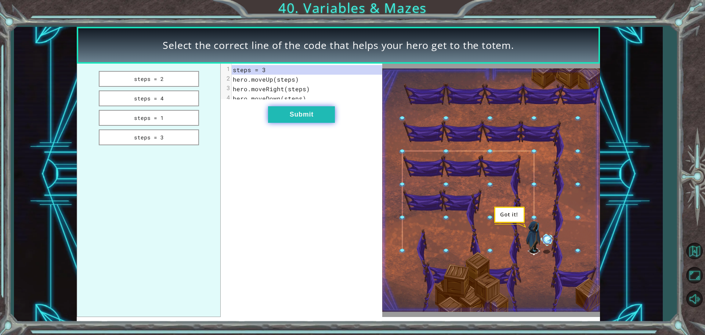
click at [320, 120] on button "Submit" at bounding box center [301, 114] width 67 height 17
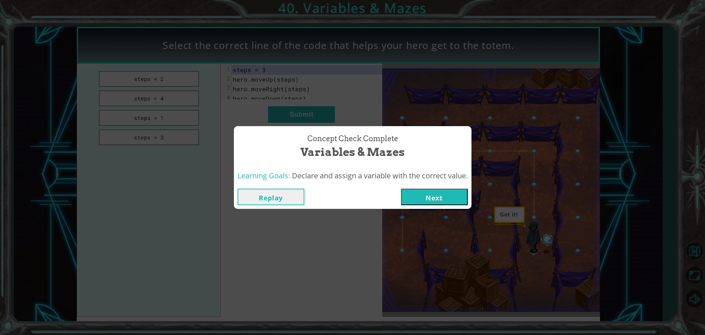
click at [441, 202] on button "Next" at bounding box center [434, 196] width 67 height 17
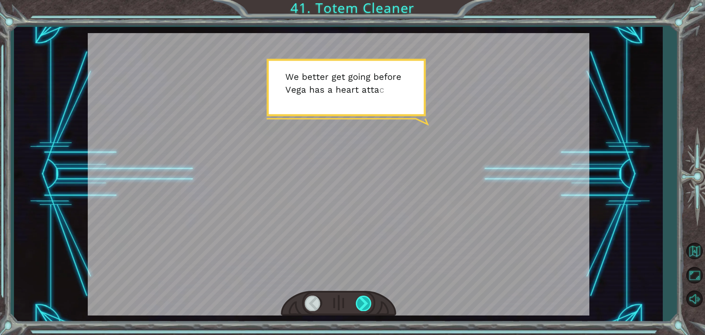
drag, startPoint x: 365, startPoint y: 292, endPoint x: 367, endPoint y: 296, distance: 4.2
click at [366, 294] on div at bounding box center [338, 303] width 115 height 25
click at [367, 299] on div at bounding box center [364, 302] width 17 height 15
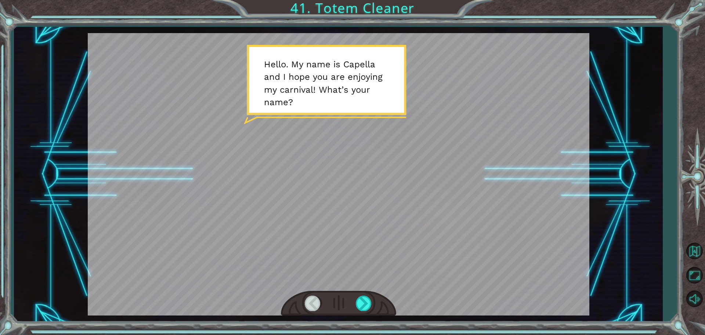
drag, startPoint x: 367, startPoint y: 300, endPoint x: 377, endPoint y: 221, distance: 79.5
click at [380, 241] on div at bounding box center [339, 174] width 502 height 282
click at [369, 296] on div at bounding box center [338, 303] width 115 height 25
click at [369, 302] on div at bounding box center [364, 302] width 17 height 15
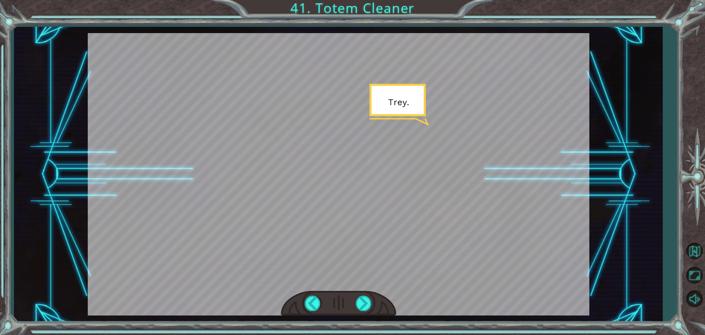
drag, startPoint x: 370, startPoint y: 300, endPoint x: 329, endPoint y: 209, distance: 100.1
click at [329, 209] on div at bounding box center [339, 174] width 502 height 282
click at [367, 309] on div at bounding box center [364, 302] width 17 height 15
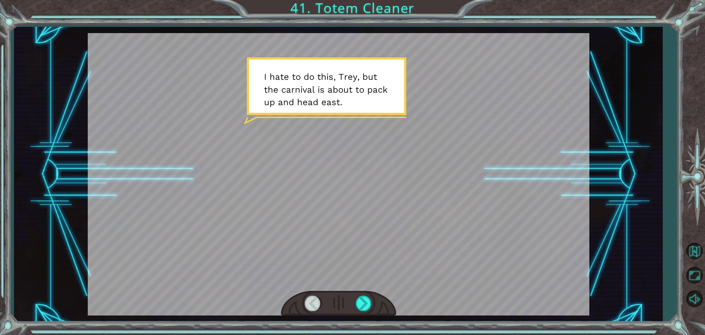
drag, startPoint x: 367, startPoint y: 308, endPoint x: 325, endPoint y: 248, distance: 72.8
click at [325, 248] on div at bounding box center [339, 174] width 502 height 282
click at [365, 307] on div at bounding box center [364, 302] width 17 height 15
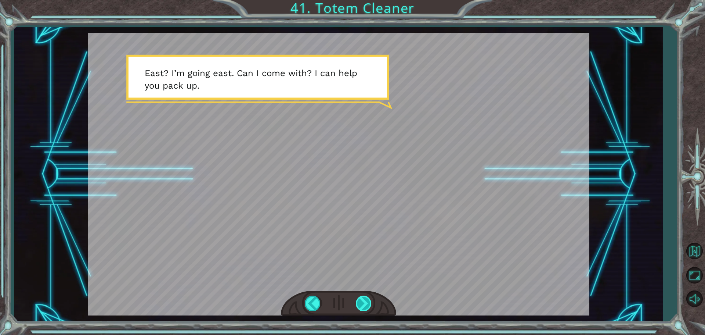
click at [363, 303] on div at bounding box center [364, 302] width 17 height 15
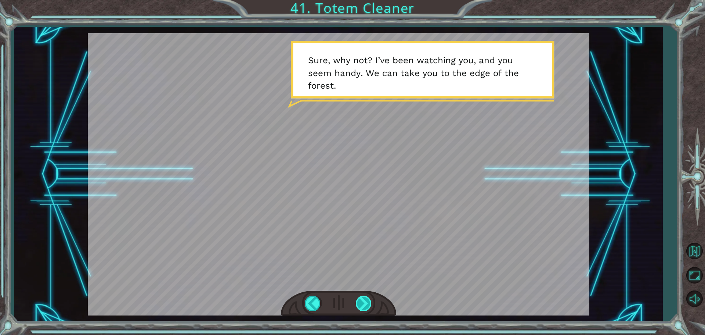
click at [356, 301] on div at bounding box center [364, 302] width 17 height 15
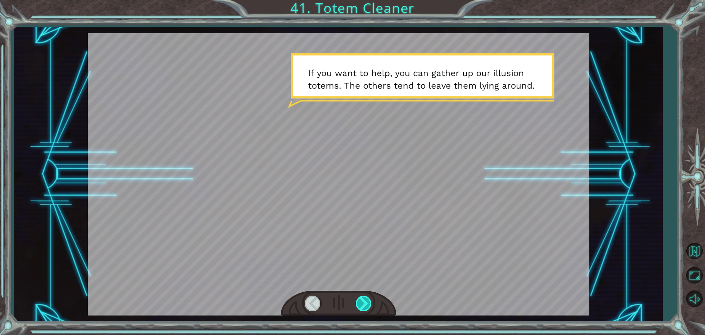
click at [361, 300] on div at bounding box center [364, 302] width 17 height 15
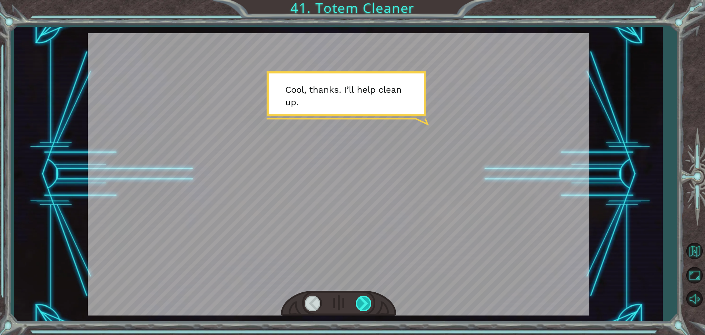
click at [361, 300] on div at bounding box center [364, 302] width 17 height 15
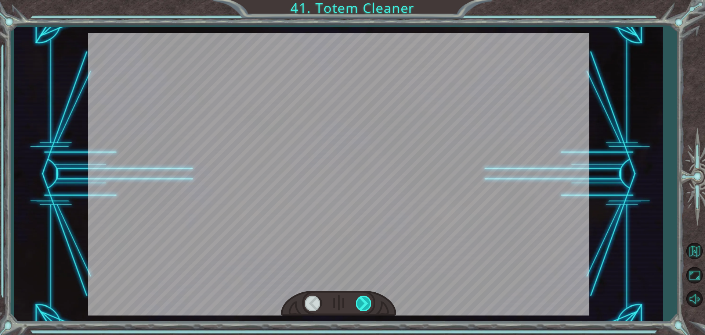
click at [361, 301] on div at bounding box center [364, 302] width 17 height 15
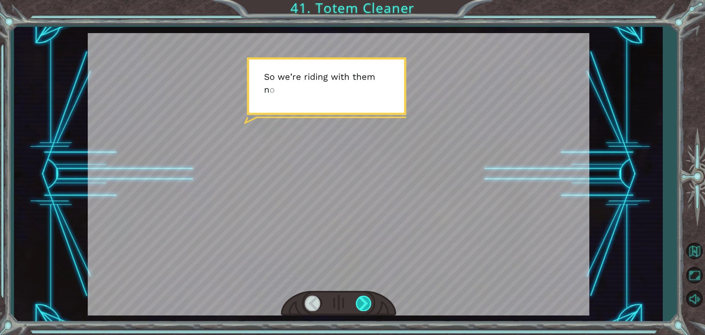
drag, startPoint x: 361, startPoint y: 306, endPoint x: 360, endPoint y: 310, distance: 3.8
click at [360, 310] on div at bounding box center [364, 302] width 17 height 15
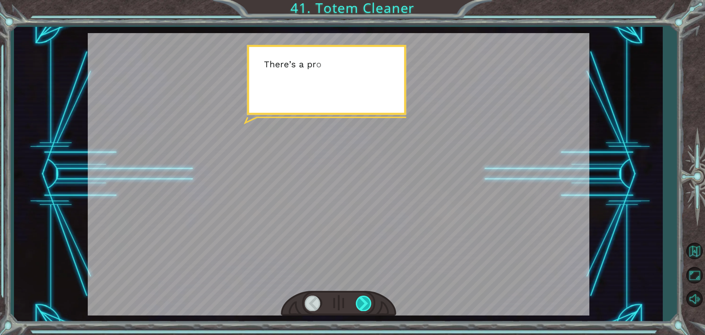
click at [361, 306] on div at bounding box center [364, 302] width 17 height 15
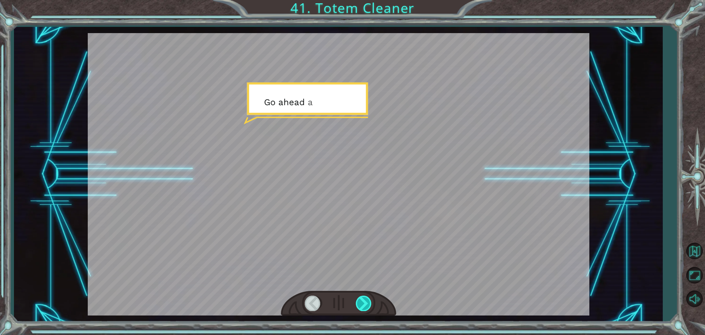
click at [361, 306] on div at bounding box center [364, 302] width 17 height 15
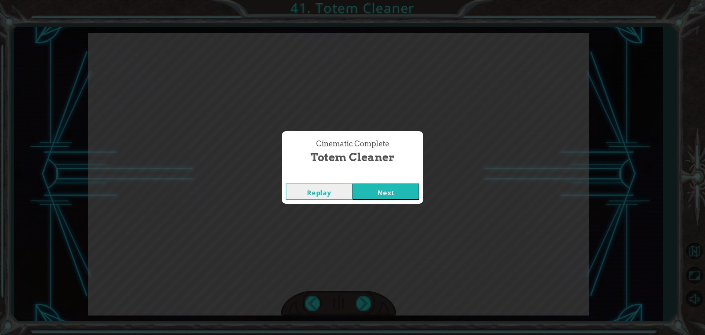
click at [378, 183] on div "Replay Next" at bounding box center [352, 192] width 141 height 24
click at [382, 189] on button "Next" at bounding box center [386, 191] width 67 height 17
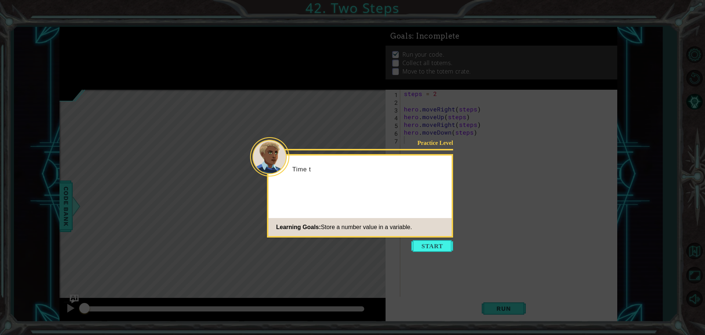
click at [450, 245] on button "Start" at bounding box center [432, 246] width 42 height 12
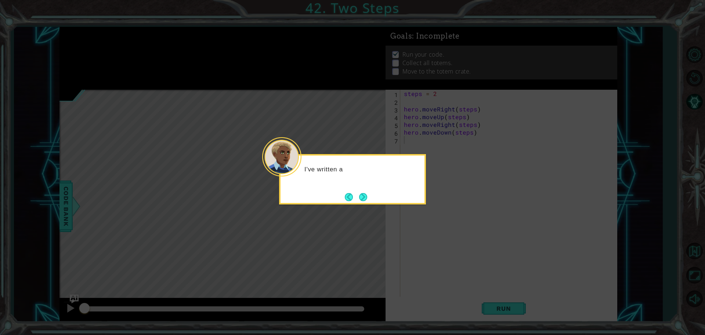
click at [366, 200] on button "Next" at bounding box center [363, 197] width 8 height 8
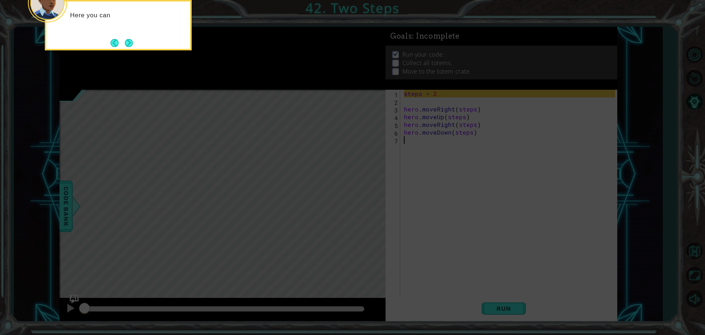
click at [415, 151] on icon at bounding box center [352, 50] width 705 height 569
click at [306, 145] on icon at bounding box center [352, 50] width 705 height 569
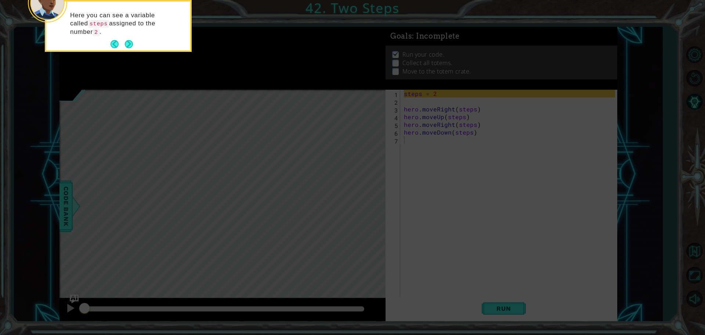
click at [124, 50] on icon at bounding box center [352, 50] width 705 height 569
click at [124, 49] on div "Here you can see a variable called steps assigned to the number 2 ." at bounding box center [118, 26] width 147 height 52
click at [125, 40] on button "Next" at bounding box center [129, 45] width 10 height 10
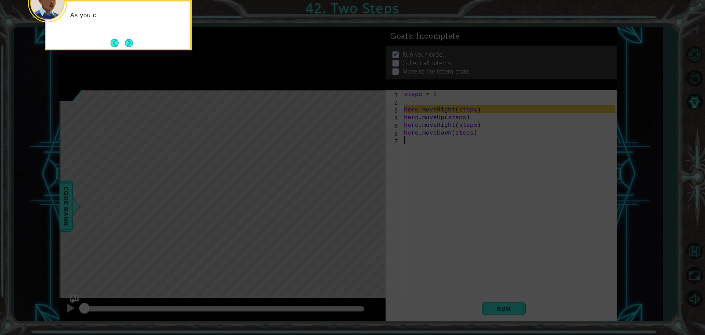
click at [138, 46] on div "As you c" at bounding box center [118, 25] width 147 height 50
click at [131, 46] on button "Next" at bounding box center [129, 43] width 9 height 9
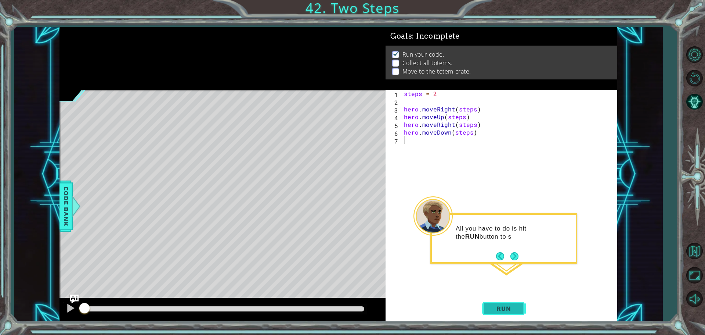
click at [498, 305] on button "Run" at bounding box center [504, 307] width 44 height 23
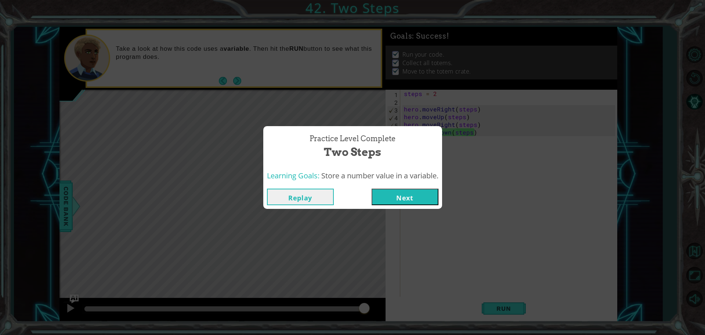
click at [410, 195] on button "Next" at bounding box center [405, 196] width 67 height 17
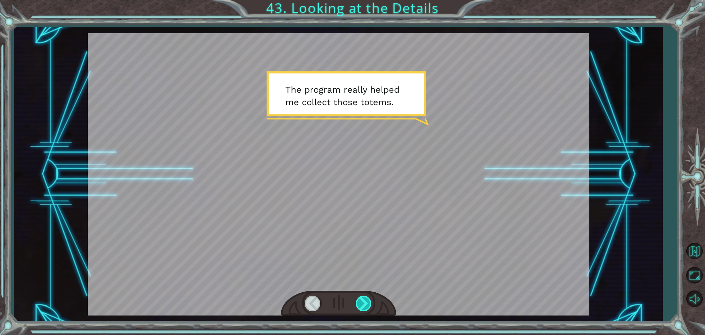
click at [371, 305] on div at bounding box center [364, 302] width 17 height 15
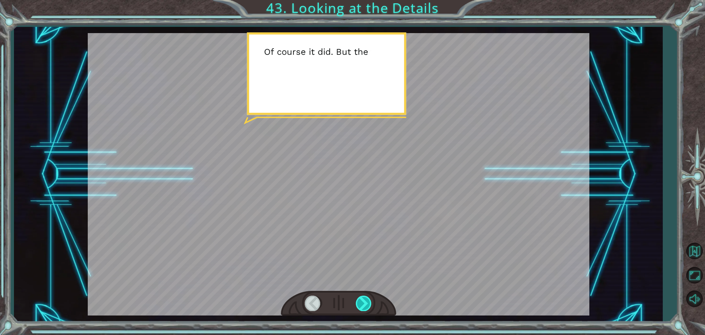
click at [371, 305] on div at bounding box center [364, 302] width 17 height 15
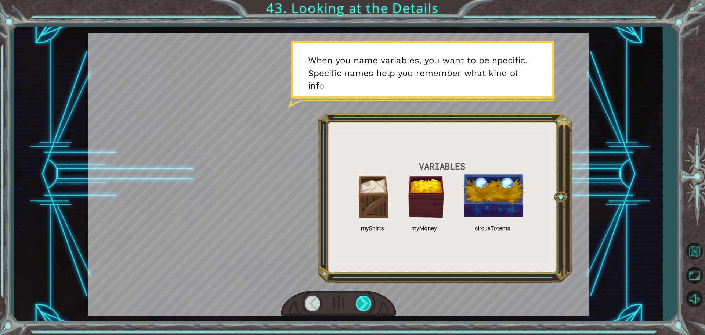
click at [366, 297] on div at bounding box center [364, 302] width 17 height 15
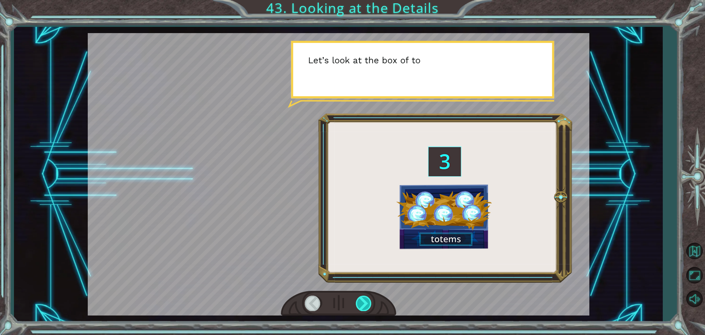
click at [365, 299] on div at bounding box center [364, 302] width 17 height 15
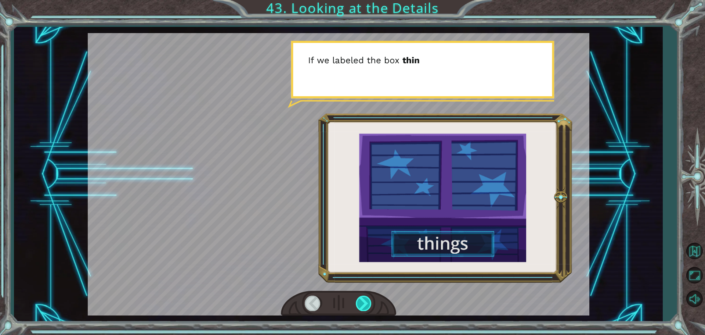
click at [364, 298] on div at bounding box center [364, 302] width 17 height 15
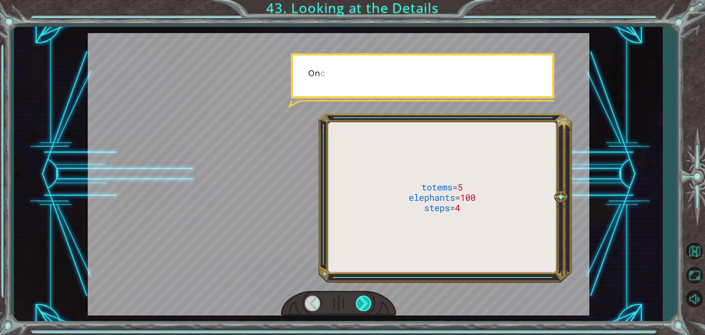
click at [364, 299] on div at bounding box center [364, 302] width 17 height 15
click at [365, 299] on div at bounding box center [364, 302] width 17 height 15
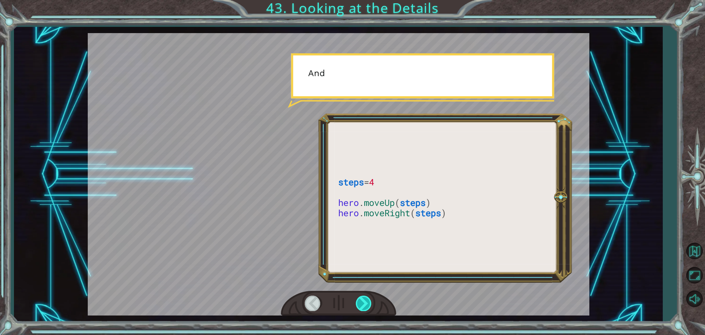
click at [367, 300] on div at bounding box center [364, 302] width 17 height 15
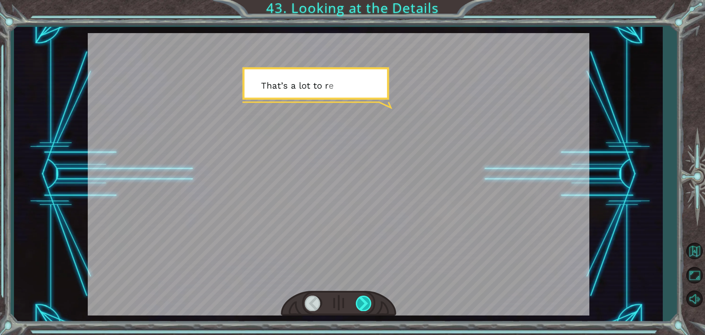
click at [367, 300] on div at bounding box center [364, 302] width 17 height 15
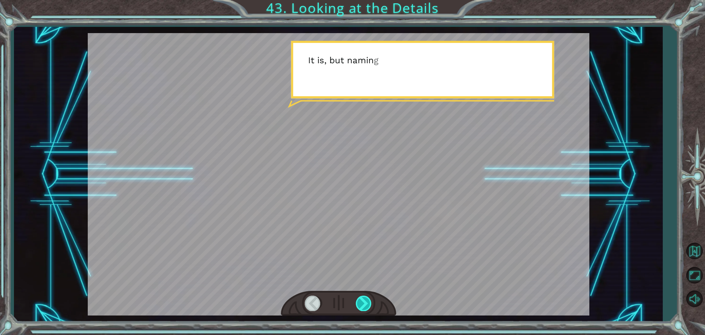
click at [367, 300] on div at bounding box center [364, 302] width 17 height 15
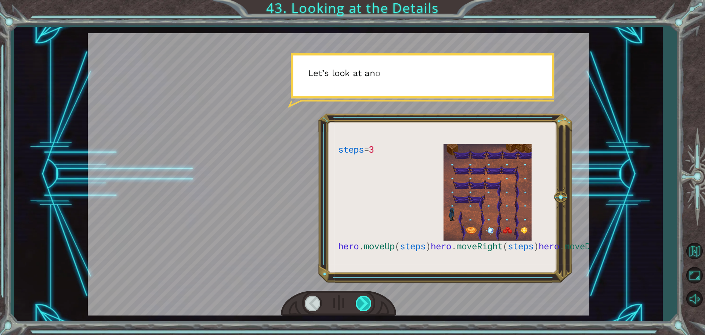
click at [367, 300] on div at bounding box center [364, 302] width 17 height 15
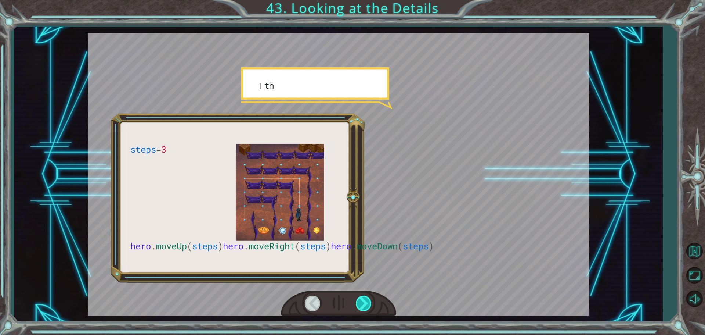
click at [367, 300] on div at bounding box center [364, 302] width 17 height 15
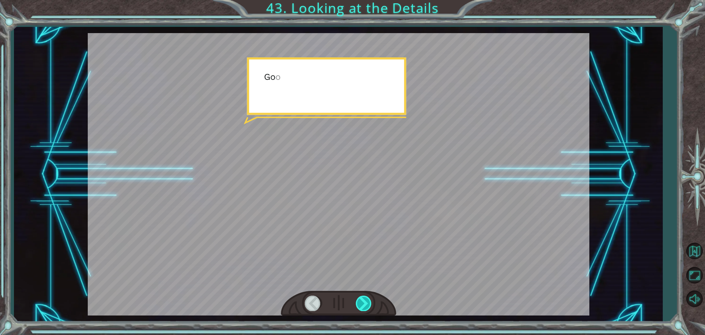
click at [367, 300] on div at bounding box center [364, 302] width 17 height 15
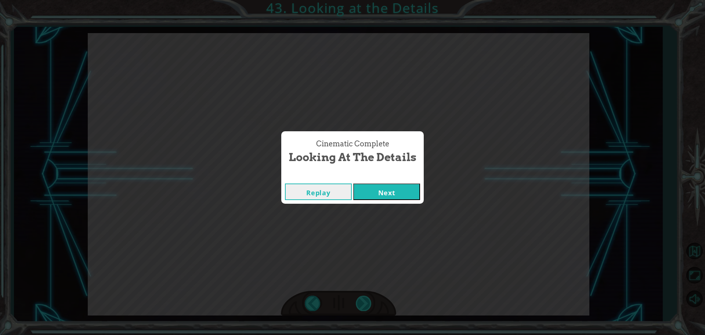
click at [367, 300] on div "Cinematic Complete Looking at the Details Replay Next" at bounding box center [352, 167] width 705 height 335
click at [380, 187] on button "Next" at bounding box center [386, 191] width 67 height 17
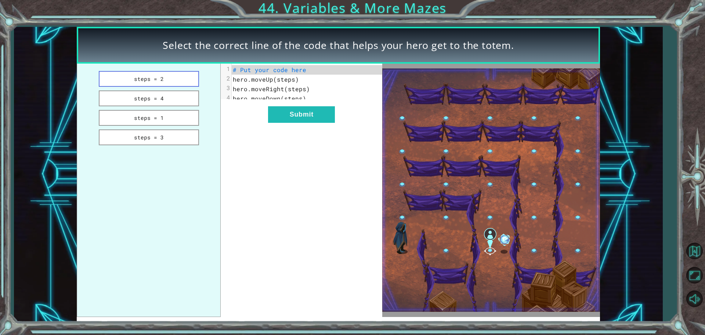
click at [162, 86] on button "steps = 2" at bounding box center [149, 79] width 100 height 16
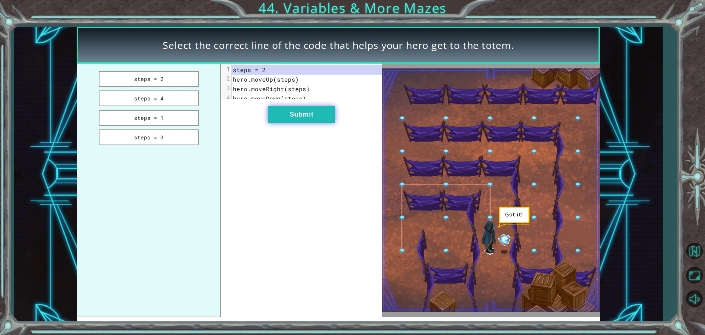
click at [296, 123] on button "Submit" at bounding box center [301, 114] width 67 height 17
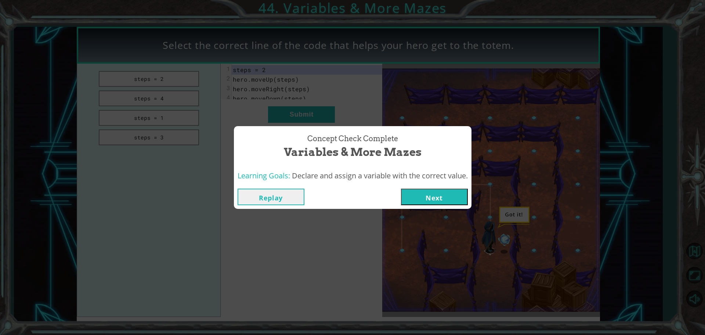
click at [425, 195] on button "Next" at bounding box center [434, 196] width 67 height 17
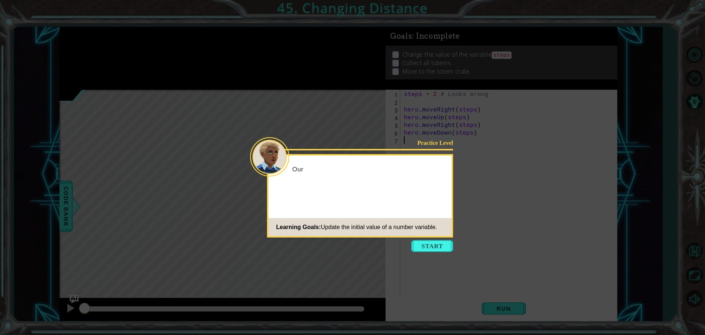
click at [433, 249] on button "Start" at bounding box center [432, 246] width 42 height 12
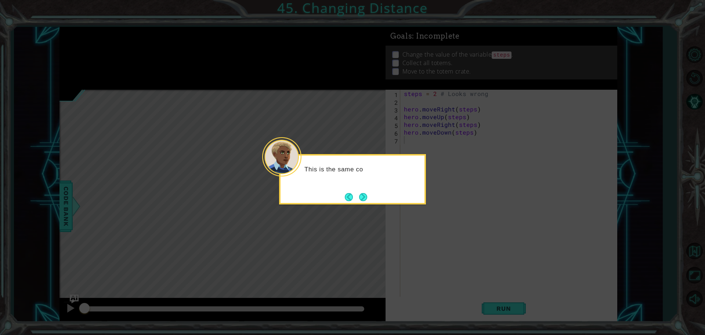
click at [362, 201] on button "Next" at bounding box center [363, 197] width 8 height 8
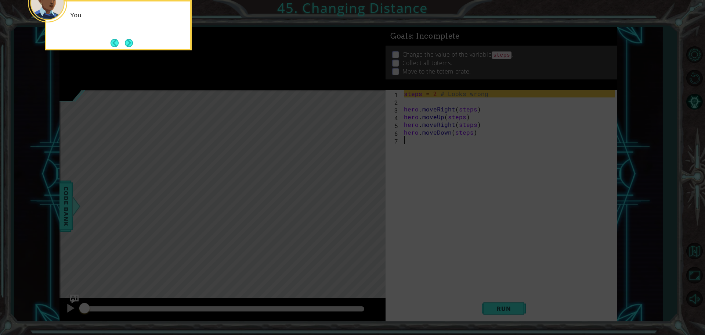
click at [351, 174] on icon at bounding box center [352, 50] width 705 height 569
click at [131, 40] on button "Next" at bounding box center [129, 43] width 8 height 8
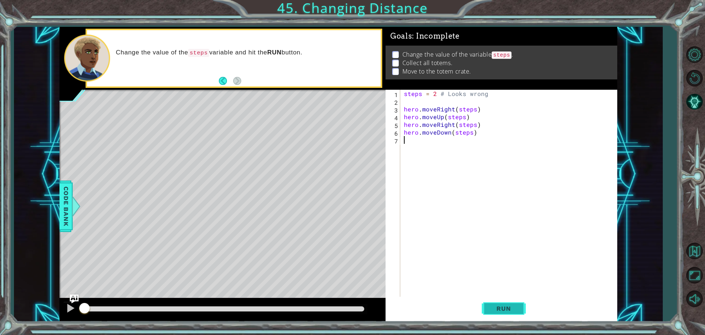
click at [514, 311] on span "Run" at bounding box center [503, 307] width 29 height 7
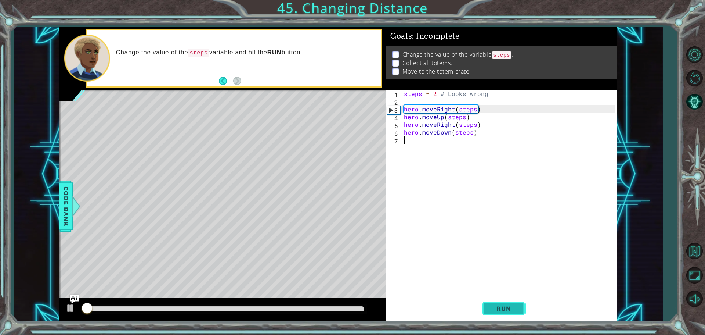
click at [511, 306] on span "Run" at bounding box center [503, 307] width 29 height 7
click at [510, 312] on button "Run" at bounding box center [504, 307] width 44 height 23
click at [510, 303] on button "Run" at bounding box center [504, 307] width 44 height 23
click at [450, 133] on div "steps = 2 # Looks wrong hero . moveRight ( steps ) hero . moveUp ( steps ) hero…" at bounding box center [511, 202] width 216 height 224
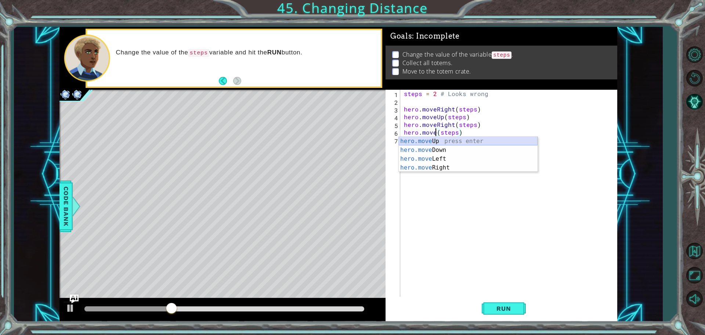
click at [448, 140] on div "hero.move Up press enter hero.move Down press enter hero.move Left press enter …" at bounding box center [468, 163] width 139 height 53
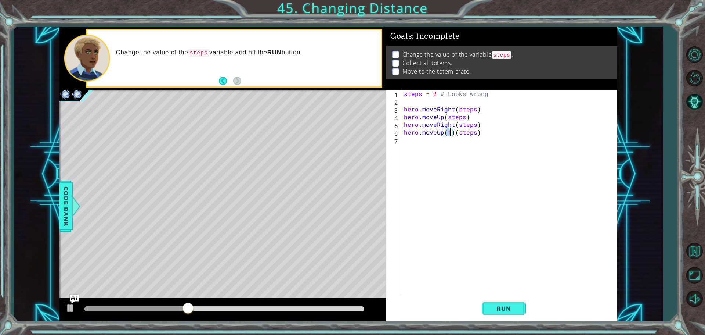
click at [453, 129] on div "steps = 2 # Looks wrong hero . moveRight ( steps ) hero . moveUp ( steps ) hero…" at bounding box center [511, 202] width 216 height 224
type textarea "hero.moveUp(steps)"
click at [501, 309] on span "Run" at bounding box center [503, 307] width 29 height 7
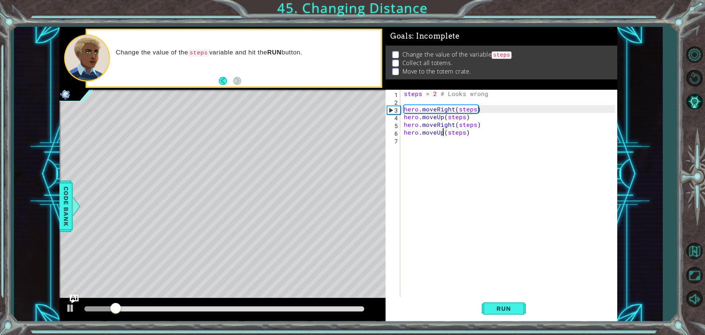
click at [425, 143] on div "steps = 2 # Looks wrong hero . moveRight ( steps ) hero . moveUp ( steps ) hero…" at bounding box center [511, 202] width 216 height 224
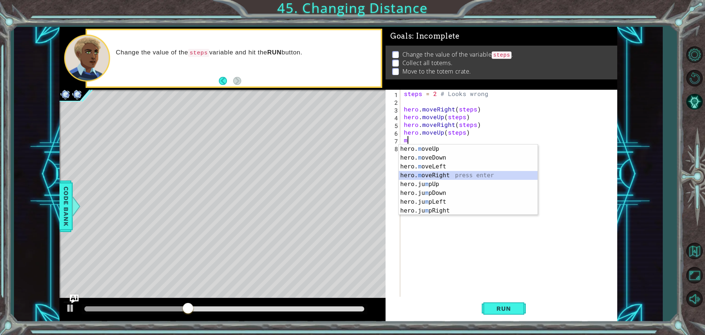
click at [438, 174] on div "hero. m oveUp press enter hero. m oveDown press enter hero. m oveLeft press ent…" at bounding box center [468, 188] width 139 height 88
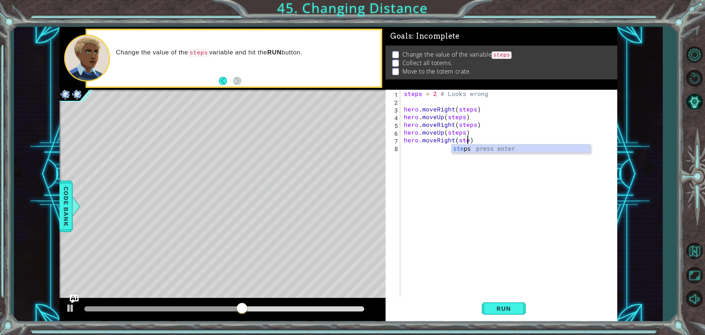
scroll to position [0, 4]
type textarea "hero.moveRight(steps)"
click at [488, 309] on button "Run" at bounding box center [504, 307] width 44 height 23
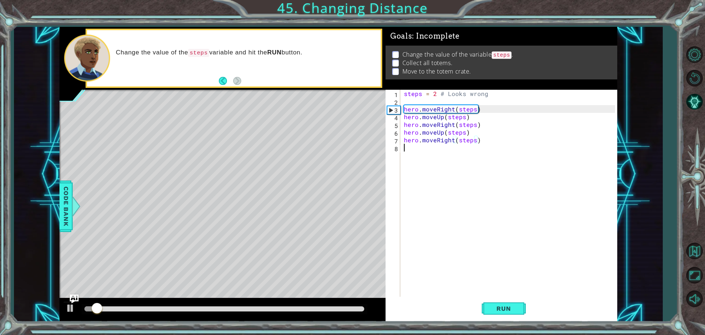
click at [430, 147] on div "steps = 2 # Looks wrong hero . moveRight ( steps ) hero . moveUp ( steps ) hero…" at bounding box center [511, 202] width 216 height 224
type textarea "m"
